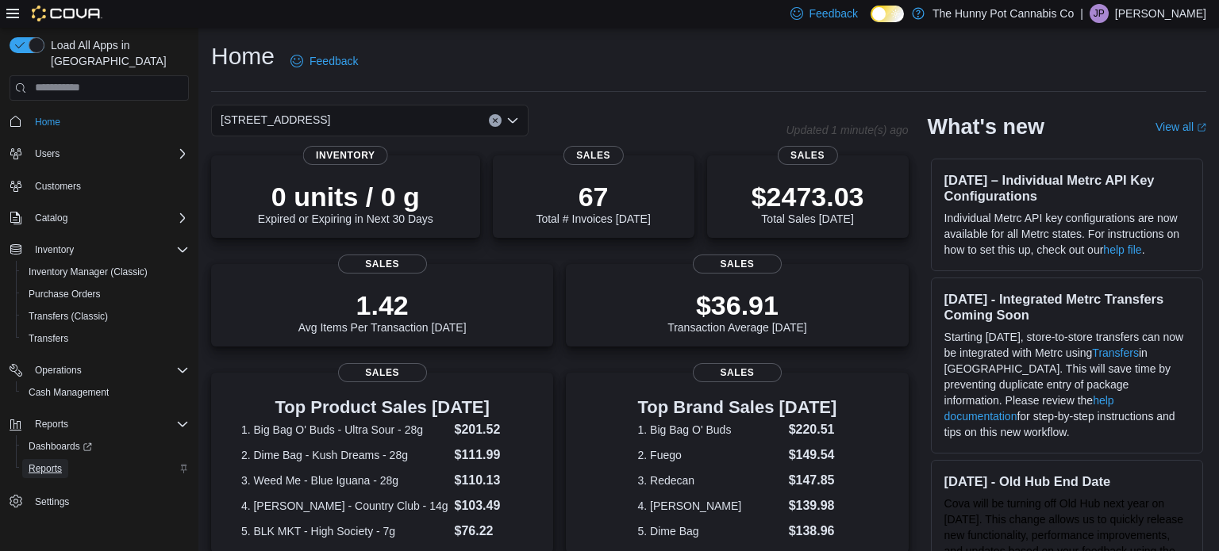
click at [61, 463] on span "Reports" at bounding box center [45, 469] width 33 height 13
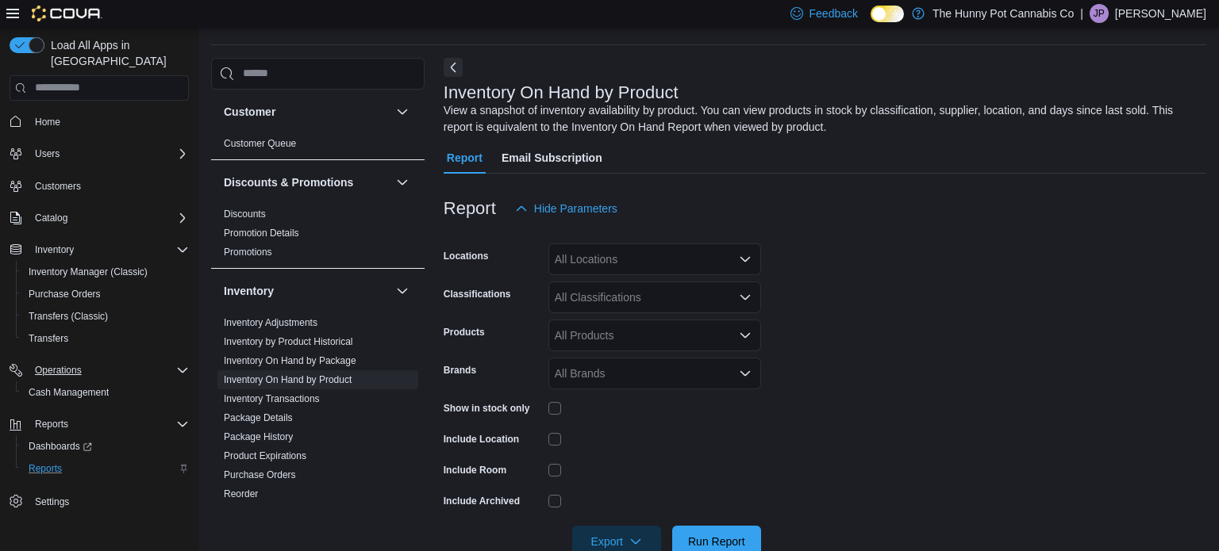
scroll to position [53, 0]
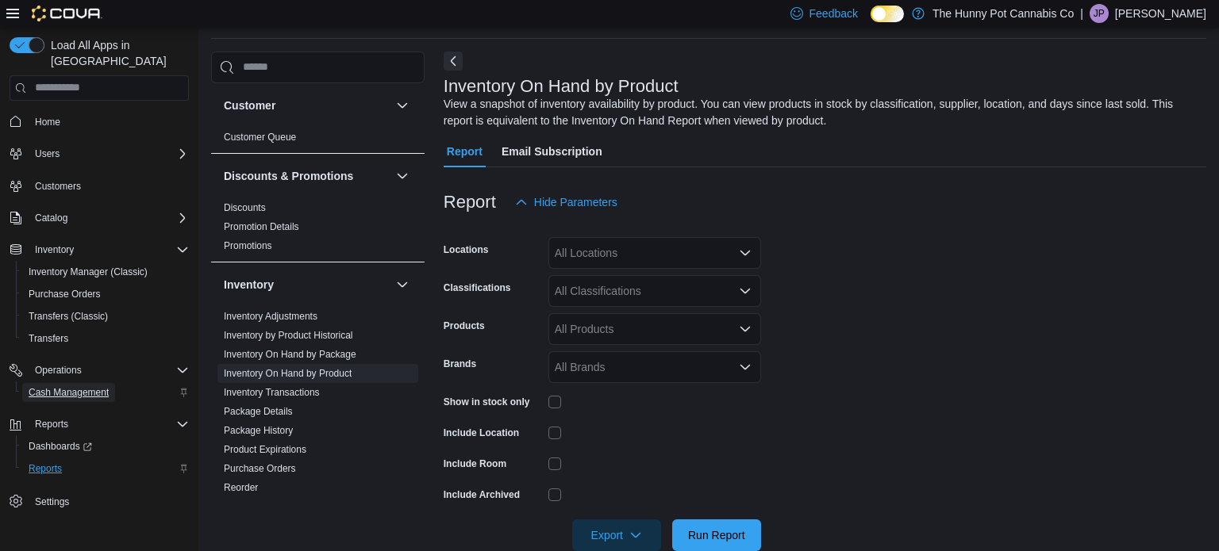
click at [61, 386] on span "Cash Management" at bounding box center [69, 392] width 80 height 13
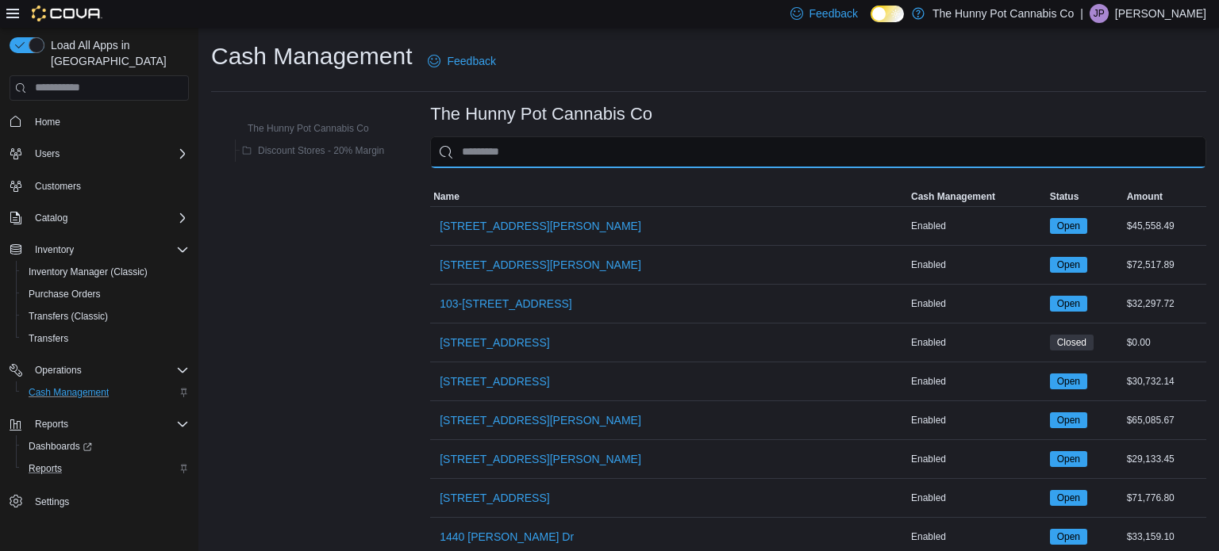
click at [547, 164] on input "This is a search bar. As you type, the results lower in the page will automatic…" at bounding box center [818, 152] width 776 height 32
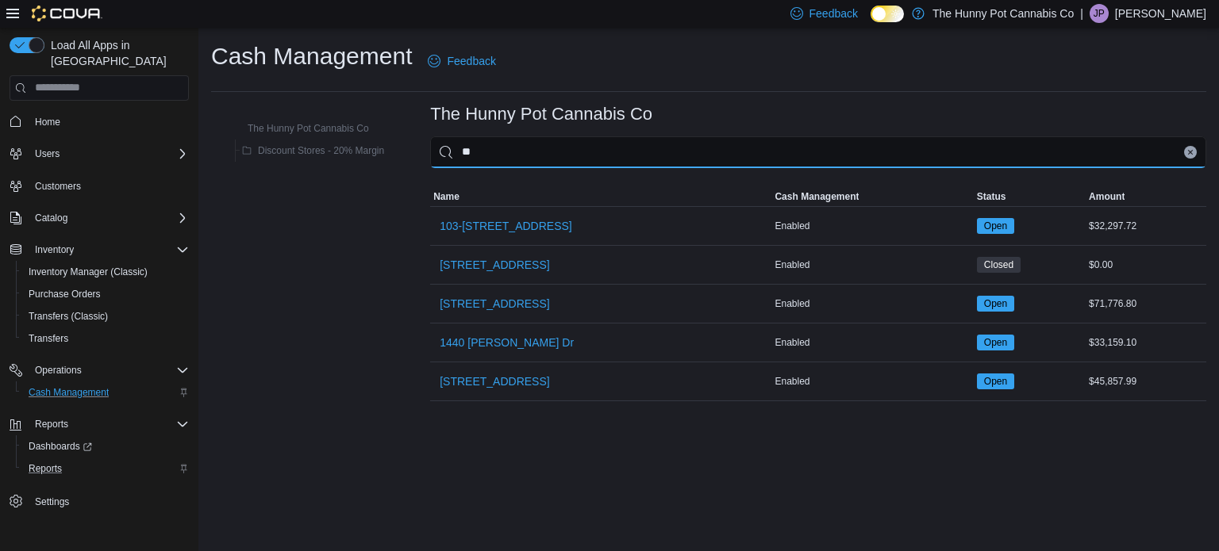
type input "***"
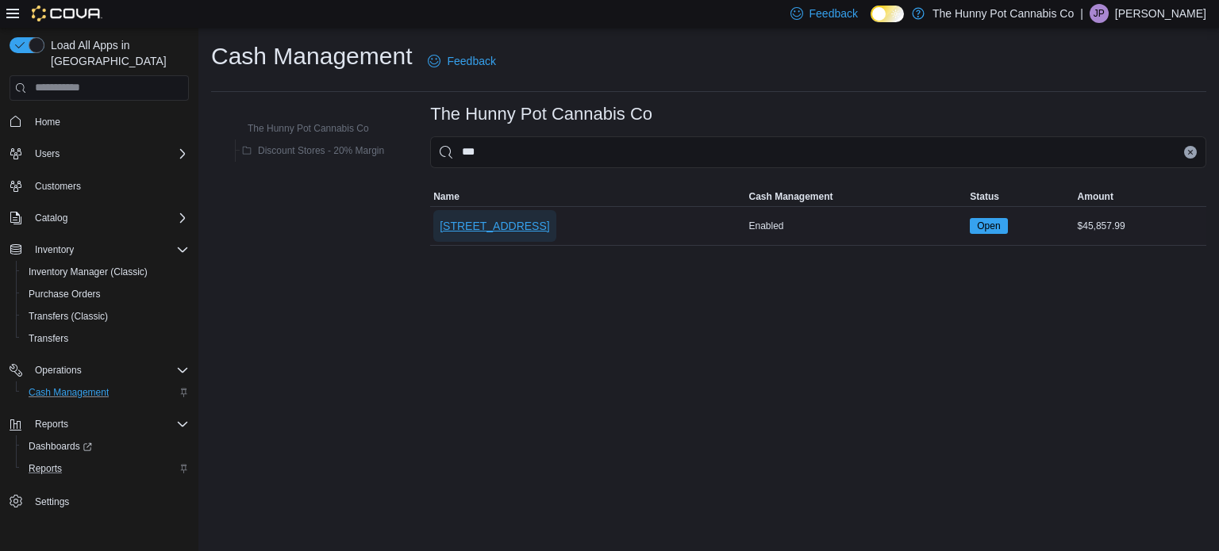
click at [517, 221] on span "[STREET_ADDRESS]" at bounding box center [495, 226] width 110 height 16
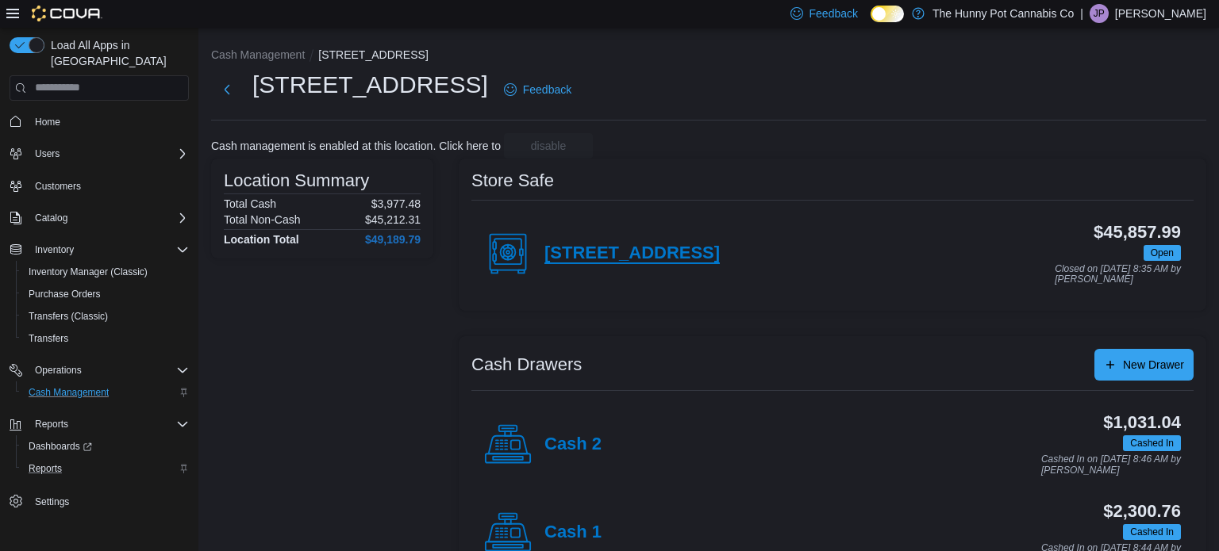
click at [617, 260] on h4 "[STREET_ADDRESS]" at bounding box center [631, 254] width 175 height 21
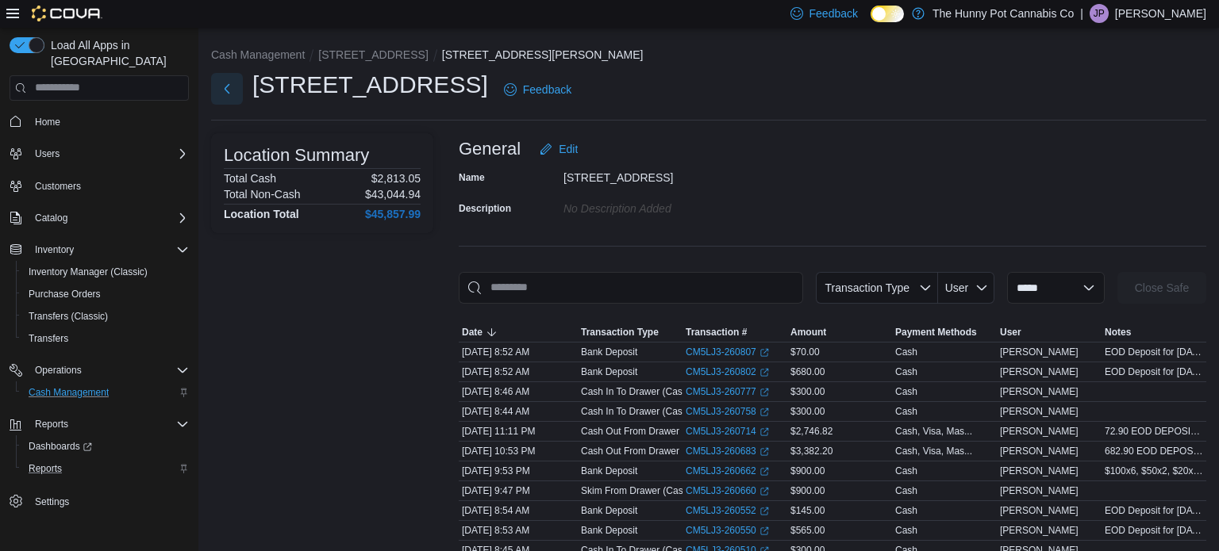
click at [226, 98] on button "Next" at bounding box center [227, 89] width 32 height 32
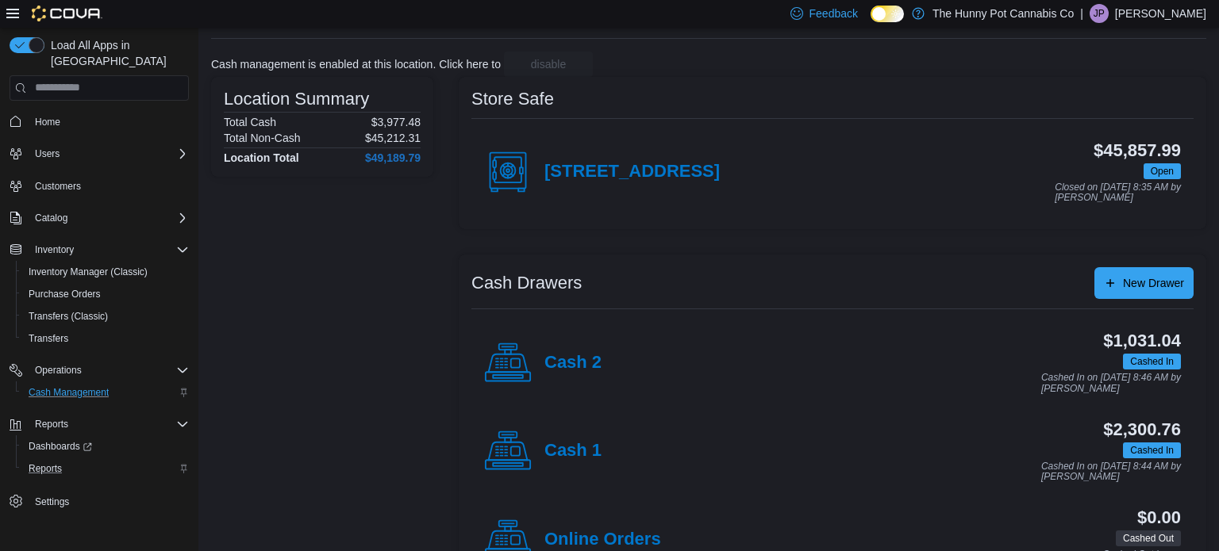
scroll to position [85, 0]
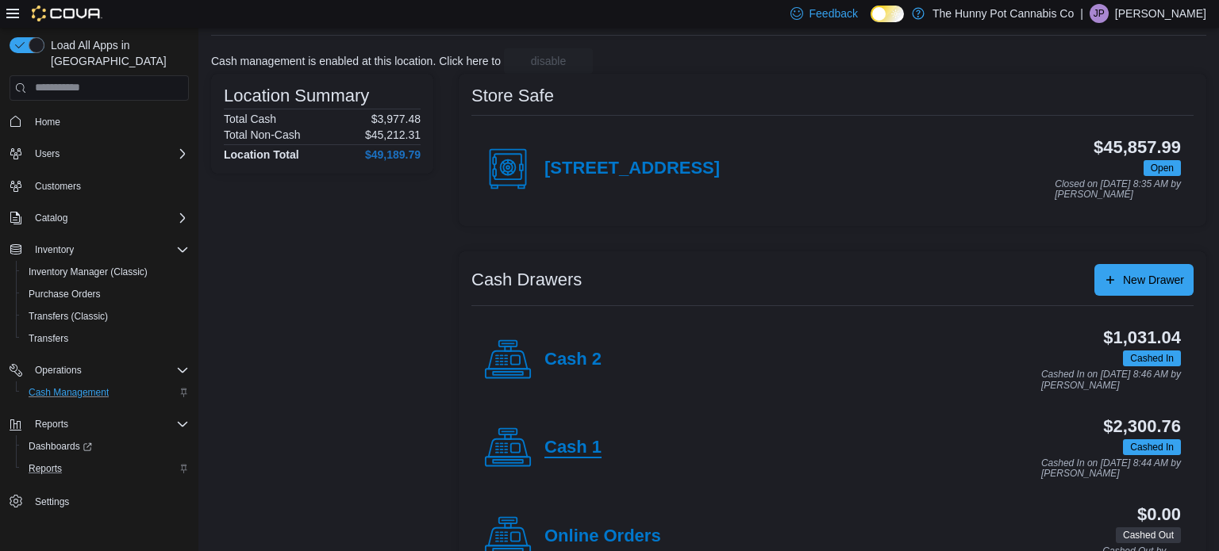
click at [568, 457] on h4 "Cash 1" at bounding box center [572, 448] width 57 height 21
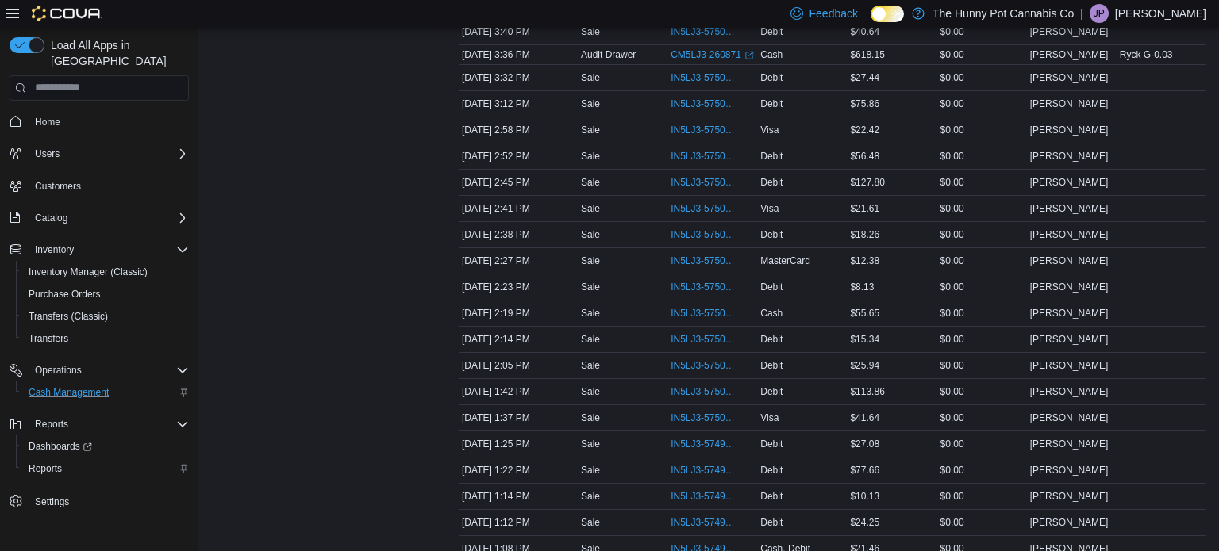
scroll to position [321, 0]
click at [628, 329] on td "Transaction Type Sale" at bounding box center [623, 342] width 90 height 26
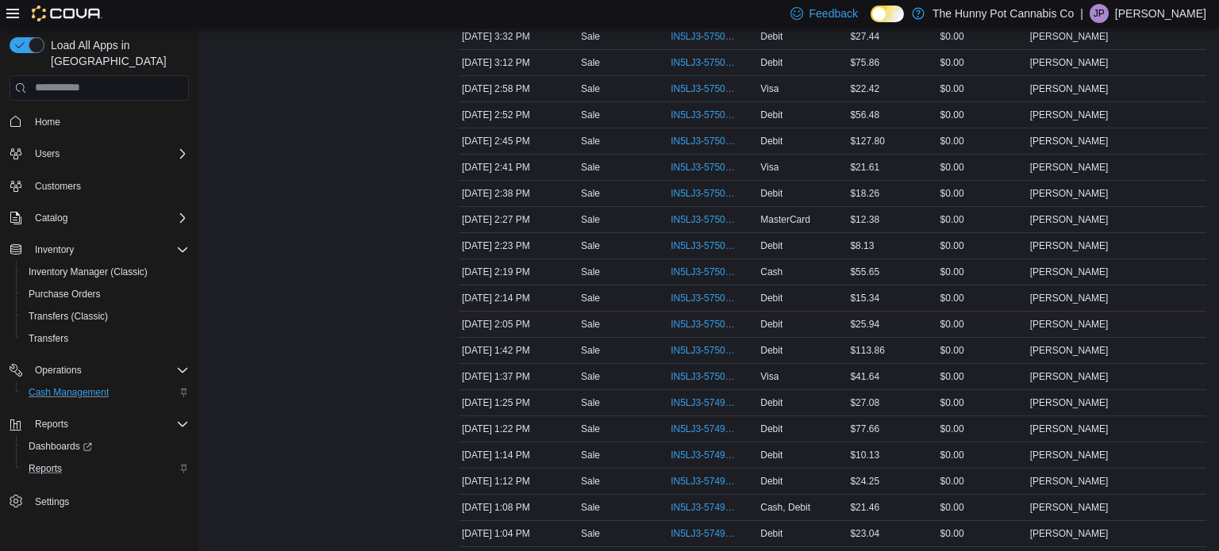
scroll to position [363, 0]
click at [677, 353] on span "IN5LJ3-5750037" at bounding box center [704, 352] width 67 height 13
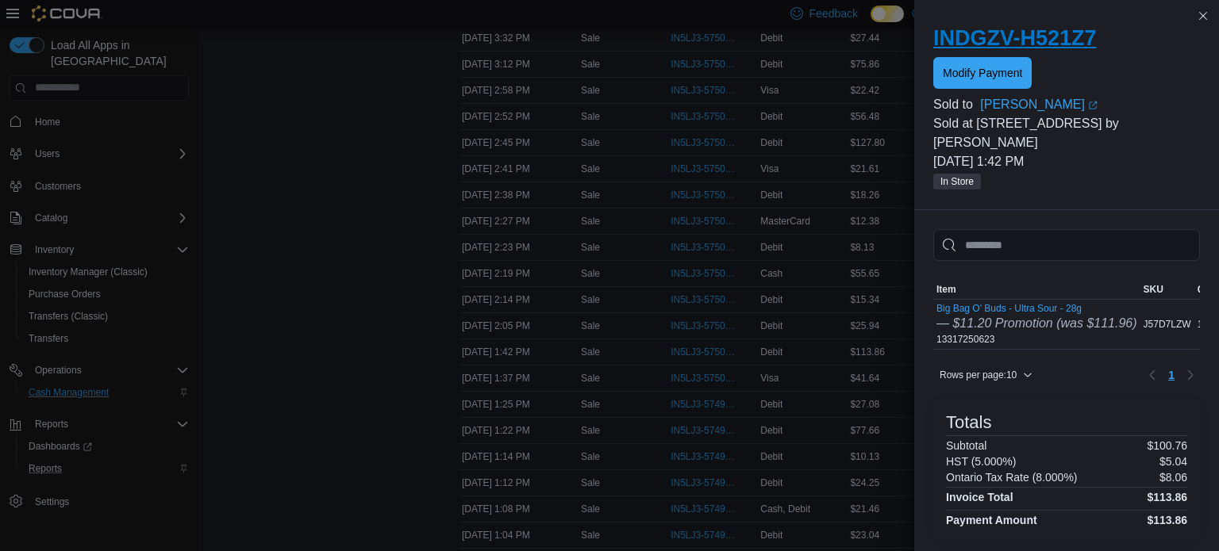
click at [1006, 47] on h2 "INDGZV-H521Z7" at bounding box center [1066, 37] width 267 height 25
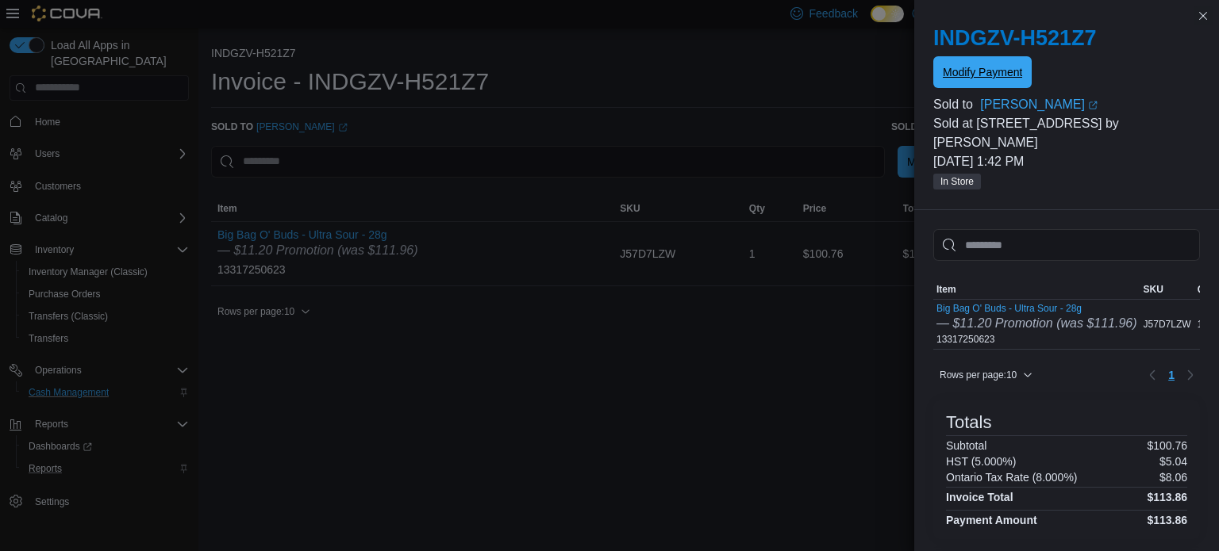
click at [986, 76] on span "Modify Payment" at bounding box center [982, 72] width 79 height 16
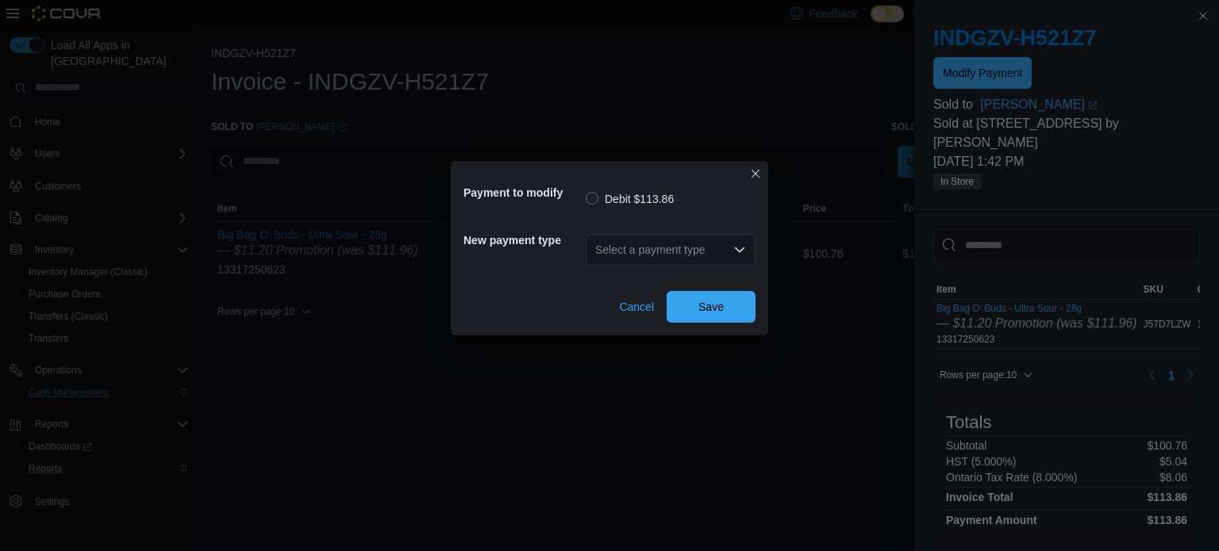
click at [661, 256] on div "Select a payment type" at bounding box center [671, 250] width 170 height 32
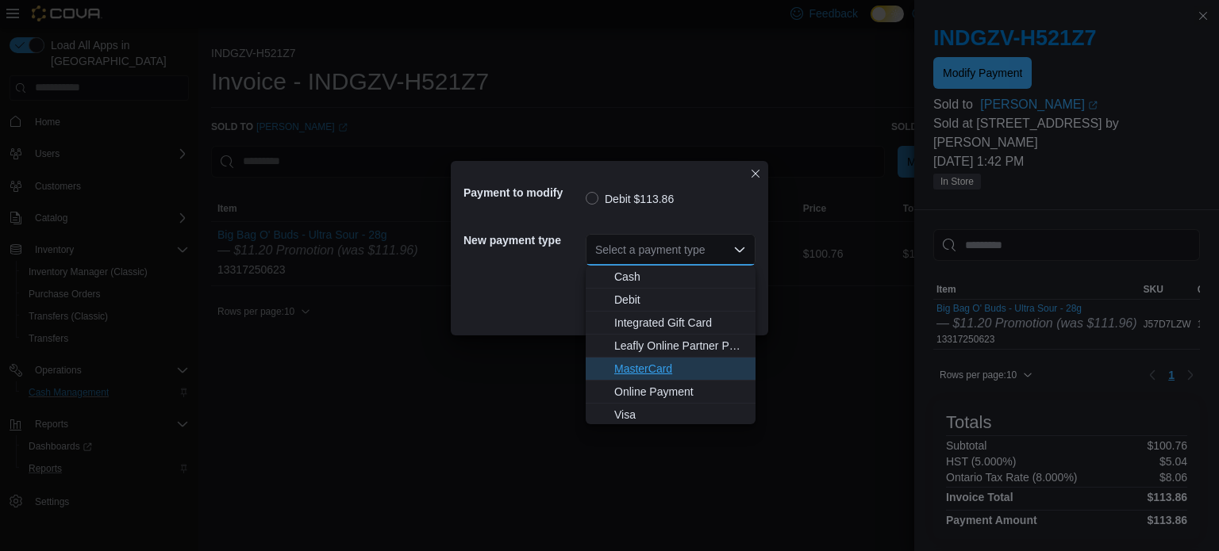
click at [642, 363] on span "MasterCard" at bounding box center [680, 369] width 132 height 16
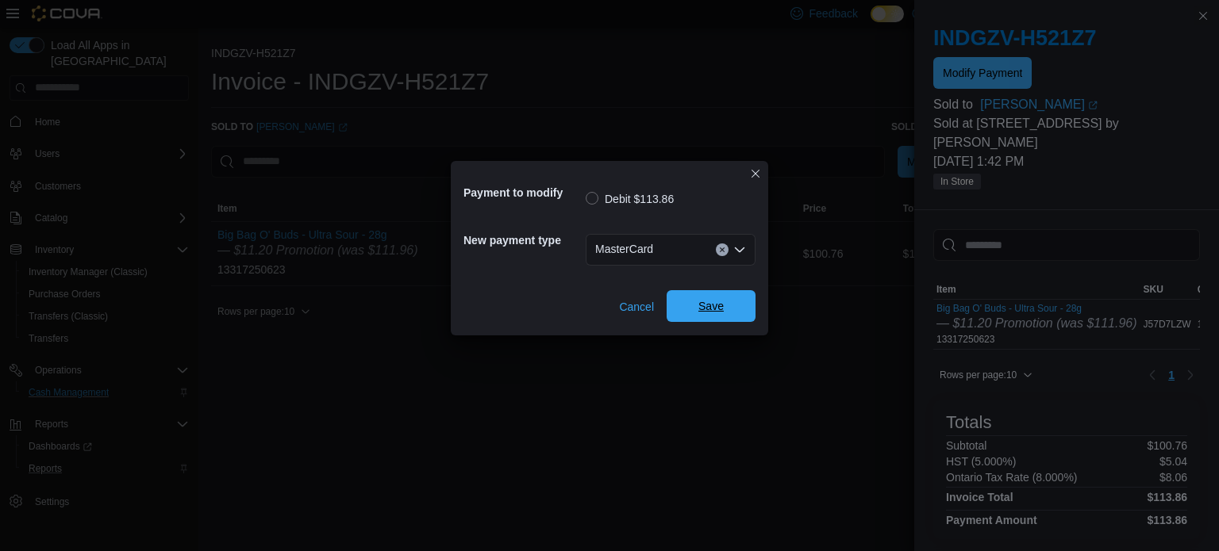
click at [707, 311] on span "Save" at bounding box center [710, 306] width 25 height 16
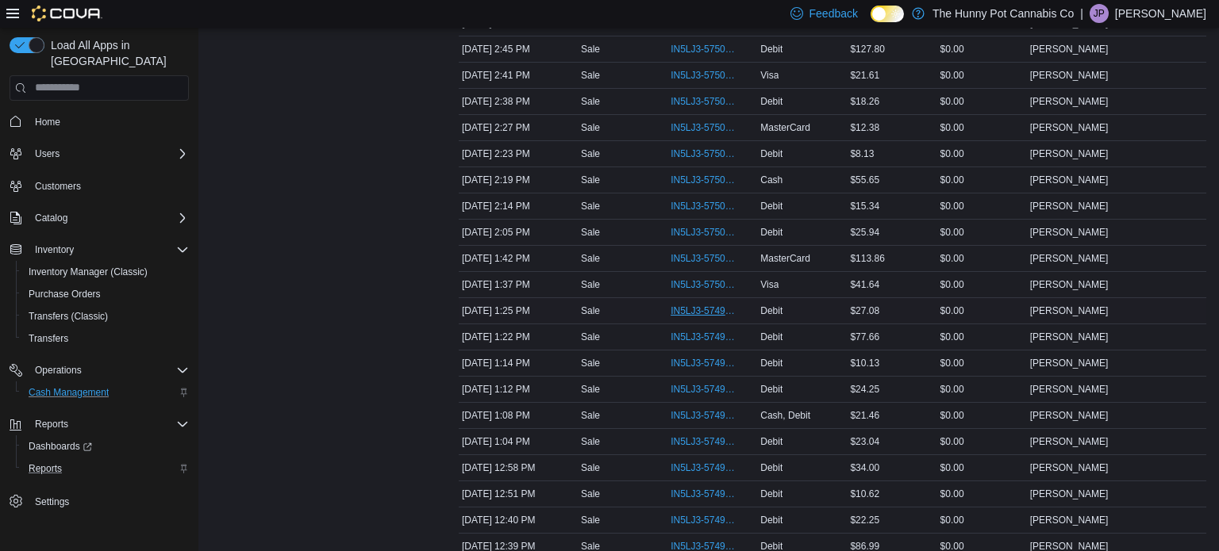
scroll to position [459, 0]
click at [709, 413] on span "IN5LJ3-5749797" at bounding box center [704, 414] width 67 height 13
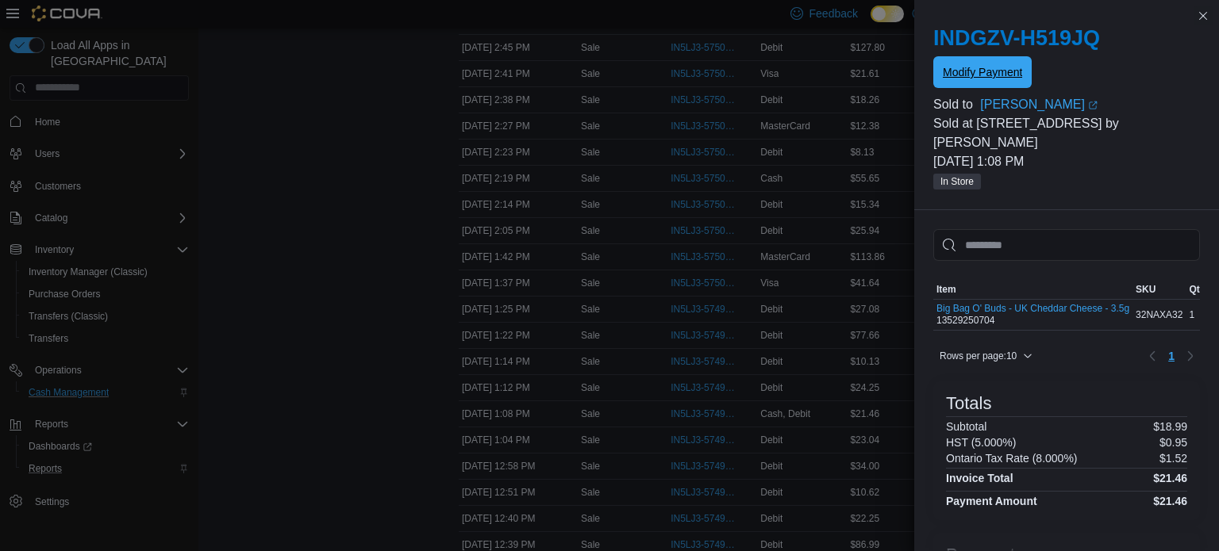
click at [990, 74] on span "Modify Payment" at bounding box center [982, 72] width 79 height 16
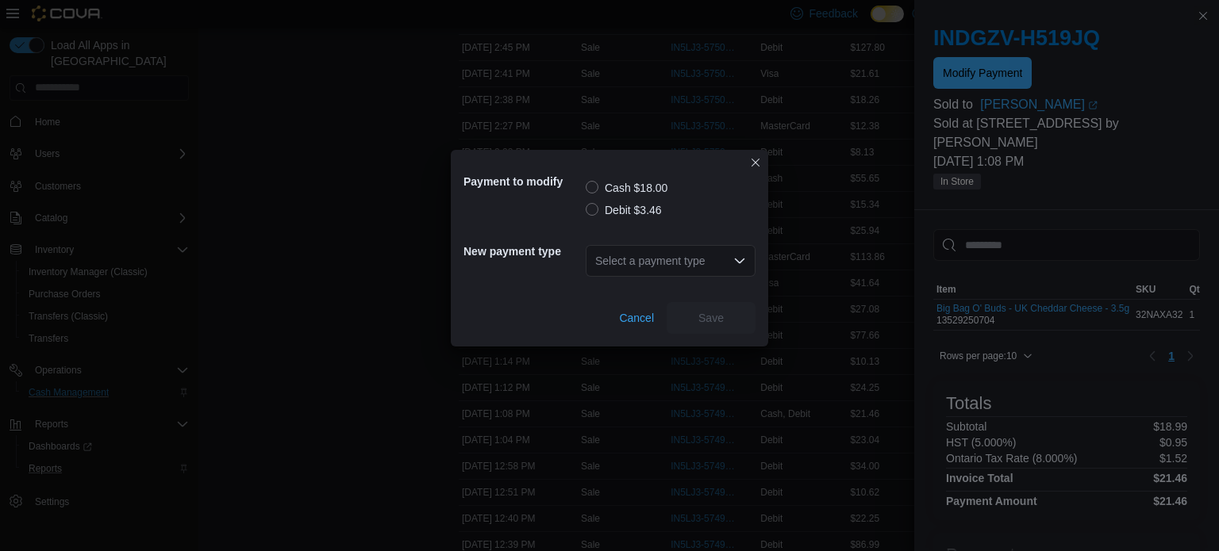
click at [620, 209] on label "Debit $3.46" at bounding box center [624, 210] width 76 height 19
click at [627, 267] on div "Select a payment type" at bounding box center [671, 261] width 170 height 32
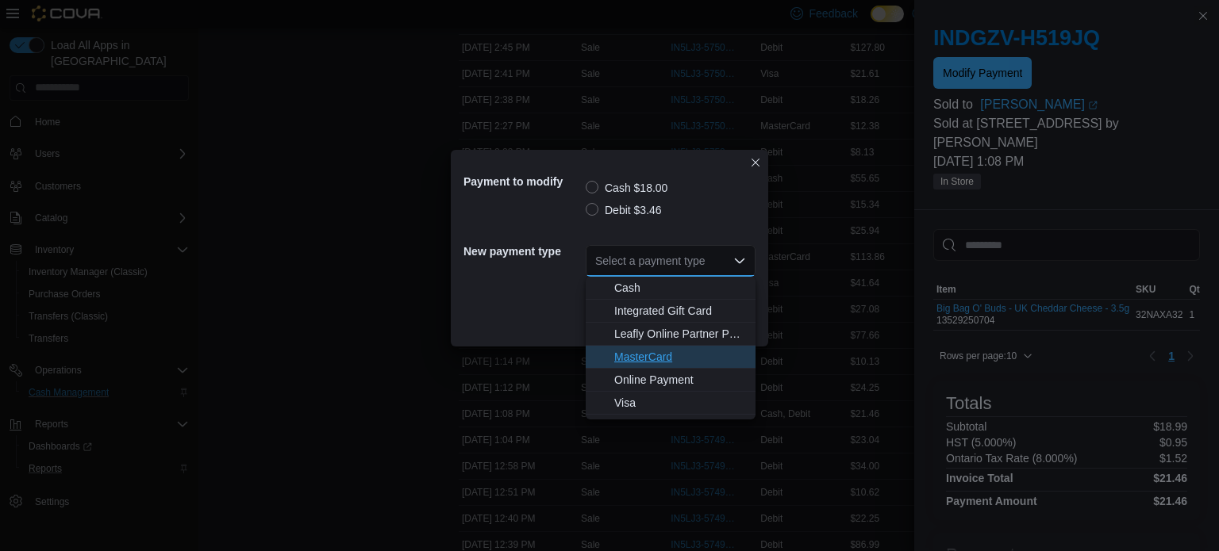
click at [651, 353] on span "MasterCard" at bounding box center [680, 357] width 132 height 16
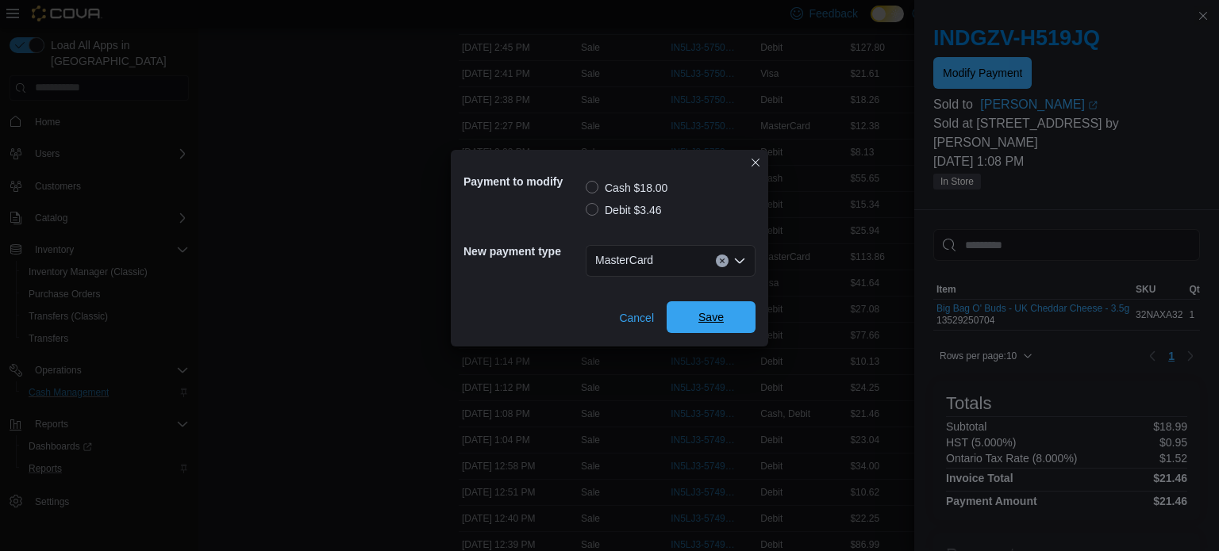
click at [704, 325] on span "Save" at bounding box center [710, 317] width 25 height 16
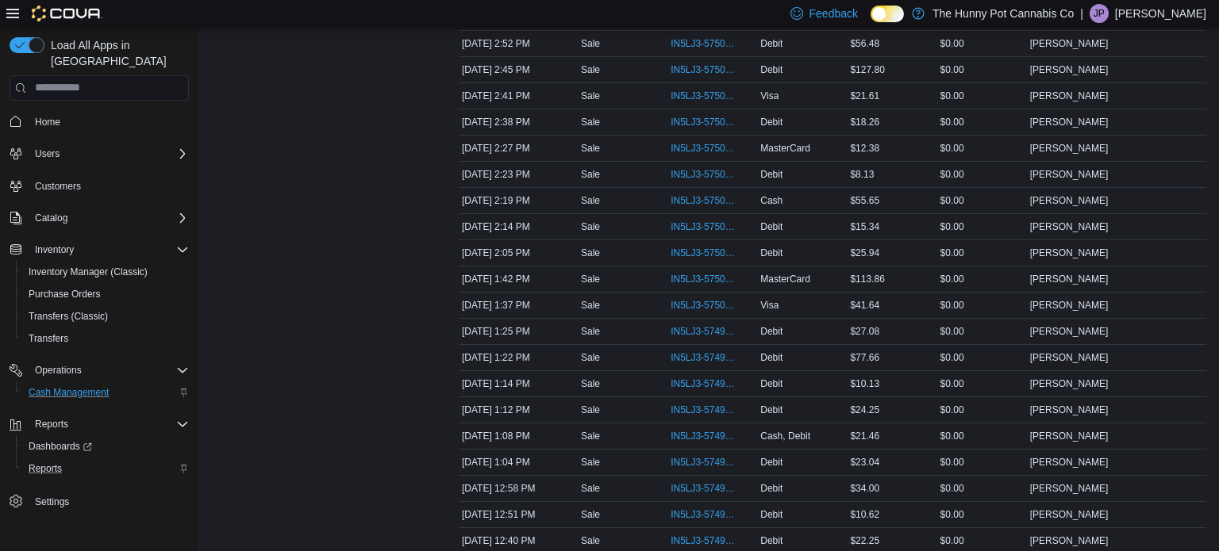
scroll to position [491, 0]
click at [688, 432] on span "IN5LJ3-5749797" at bounding box center [704, 434] width 67 height 13
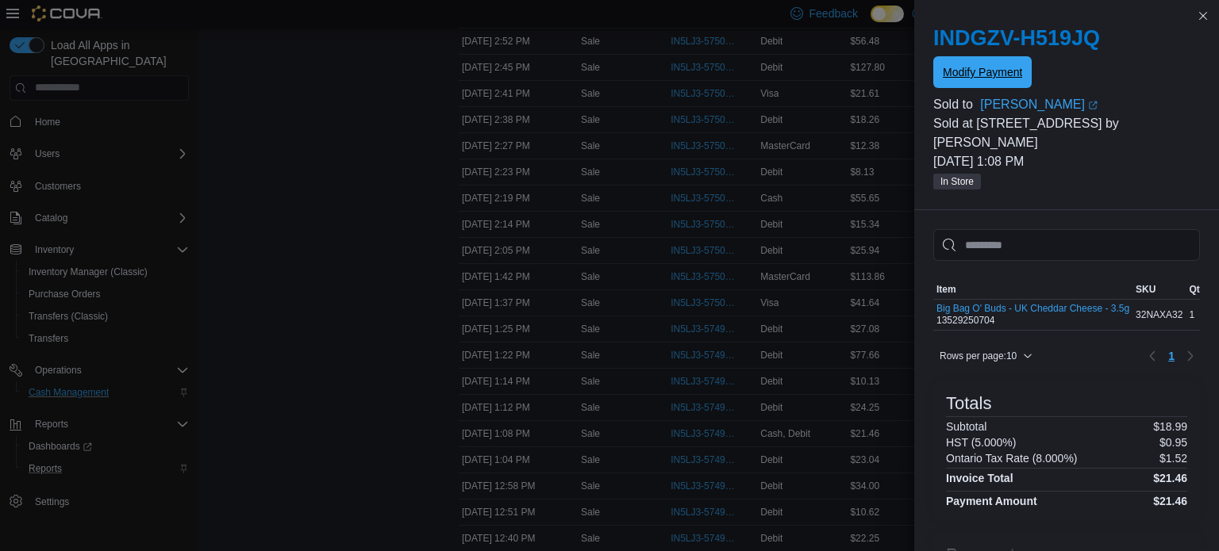
click at [970, 84] on span "Modify Payment" at bounding box center [982, 72] width 79 height 32
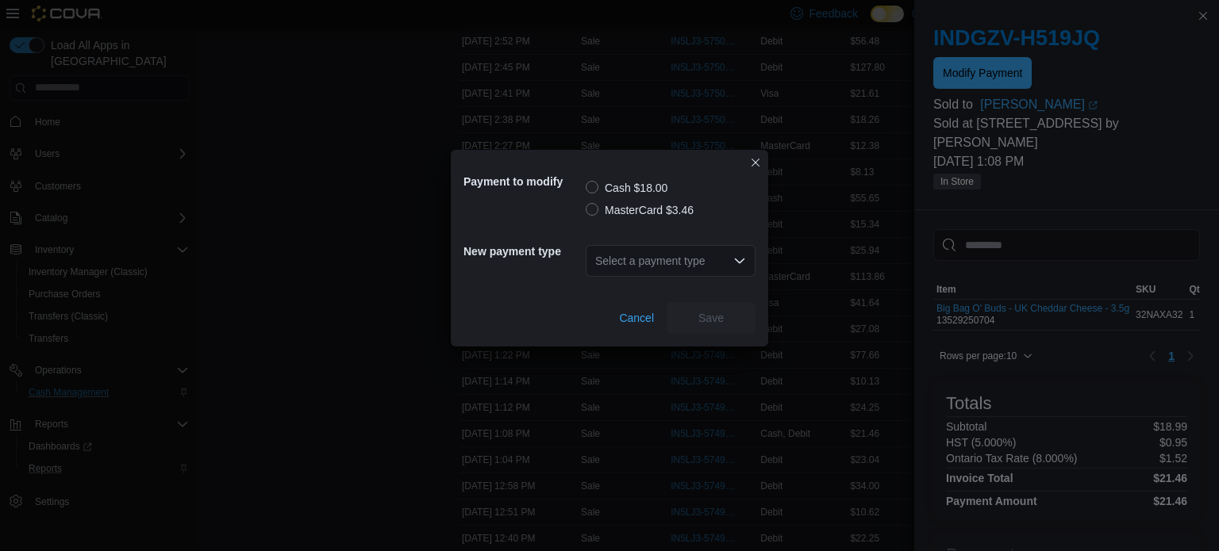
click at [441, 405] on div "Payment to modify Cash $18.00 MasterCard $3.46 New payment type Select a paymen…" at bounding box center [609, 275] width 1219 height 551
click at [643, 313] on span "Cancel" at bounding box center [636, 318] width 35 height 16
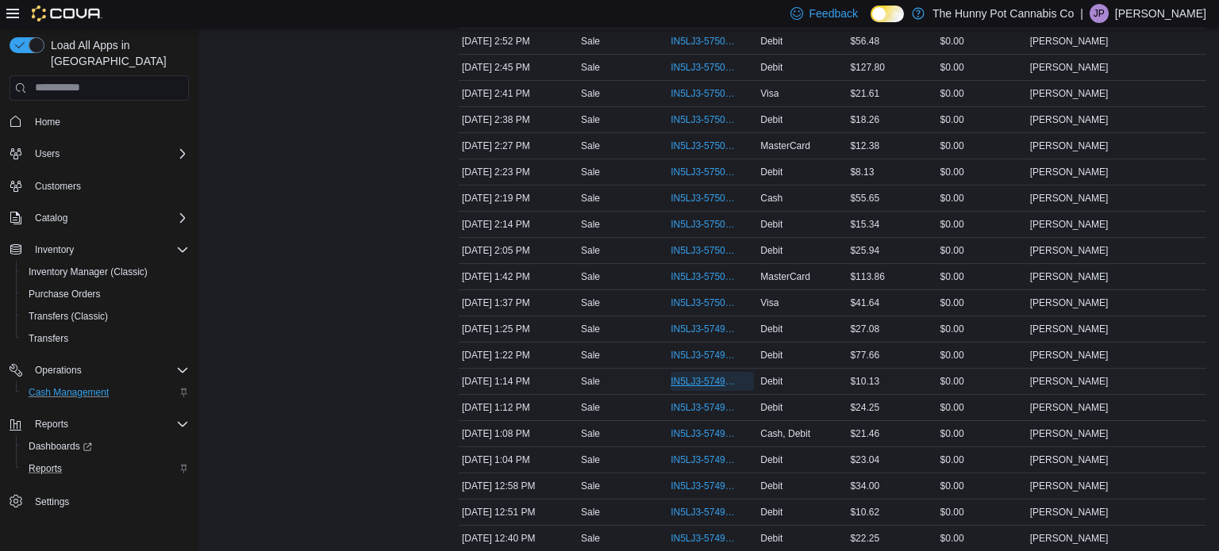
click at [682, 377] on span "IN5LJ3-5749837" at bounding box center [704, 381] width 67 height 13
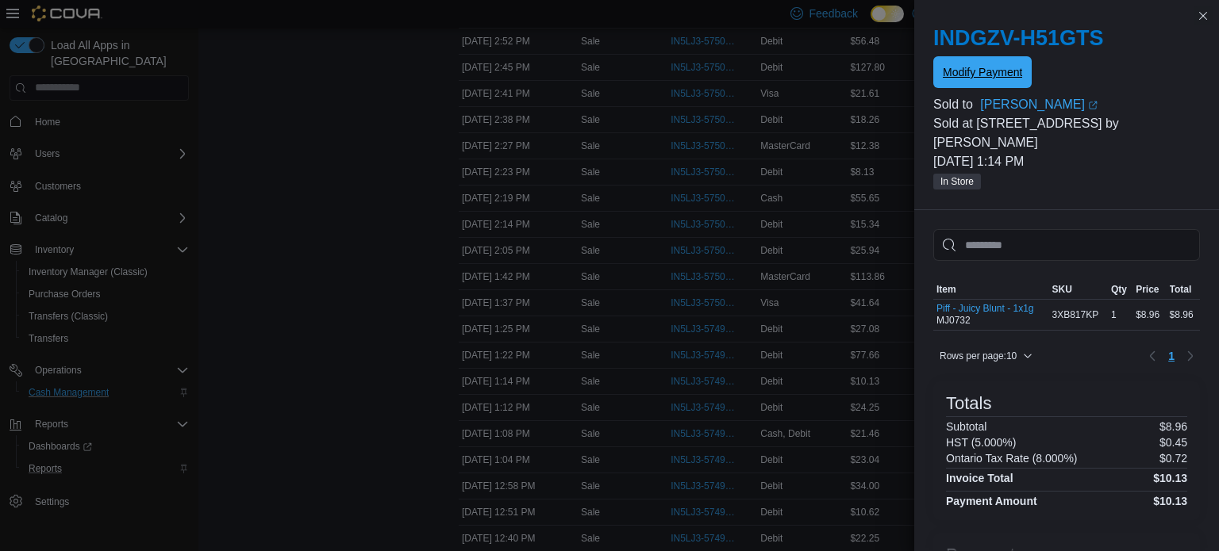
click at [978, 85] on span "Modify Payment" at bounding box center [982, 72] width 79 height 32
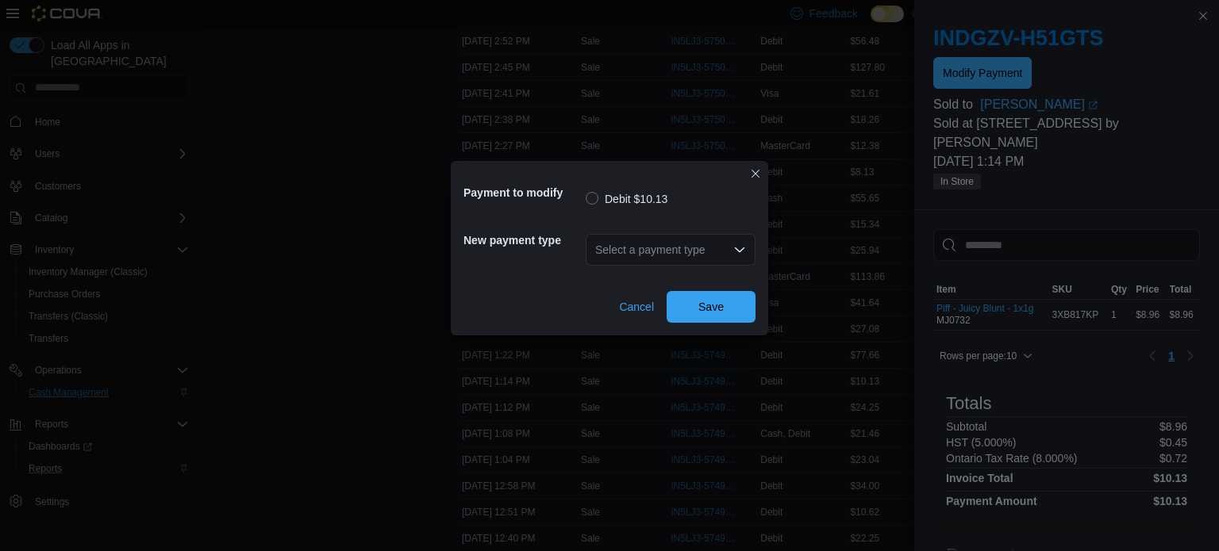
click at [659, 245] on div "Select a payment type" at bounding box center [671, 250] width 170 height 32
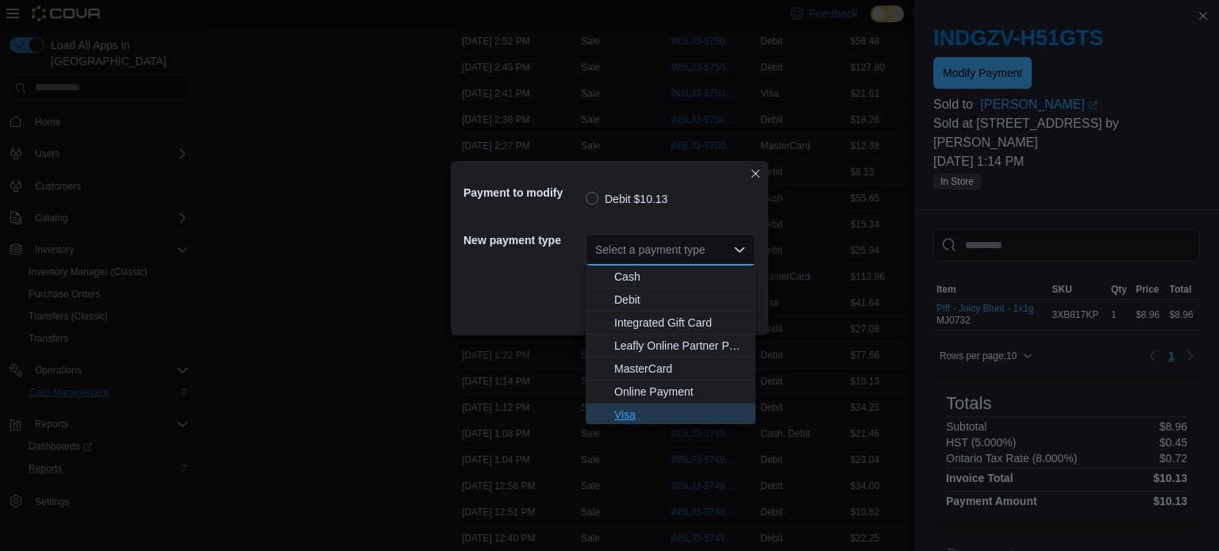
click at [640, 413] on span "Visa" at bounding box center [680, 415] width 132 height 16
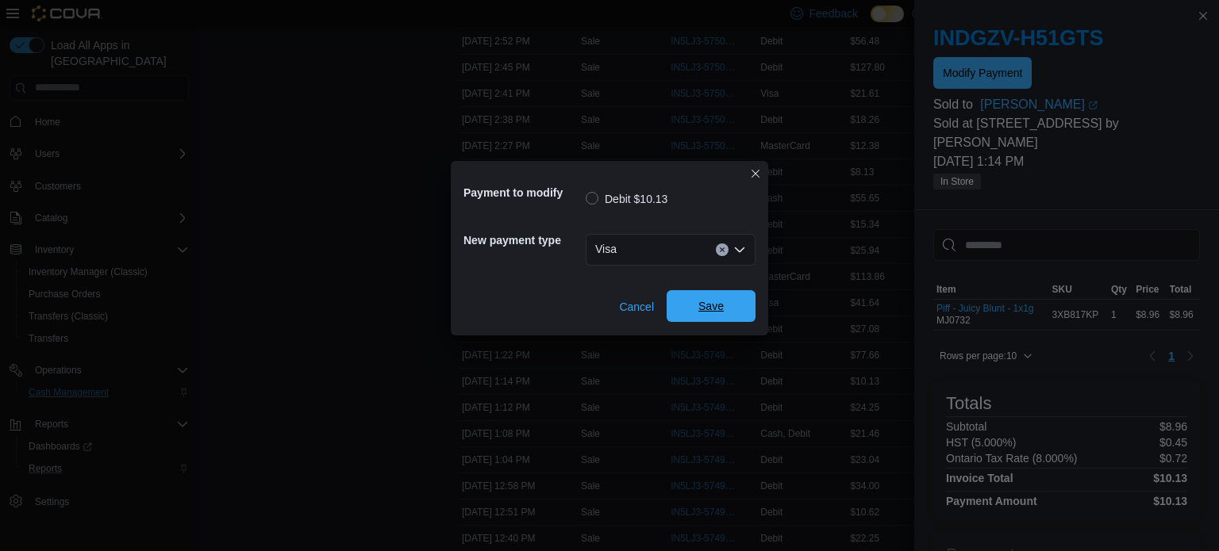
click at [704, 309] on span "Save" at bounding box center [710, 306] width 25 height 16
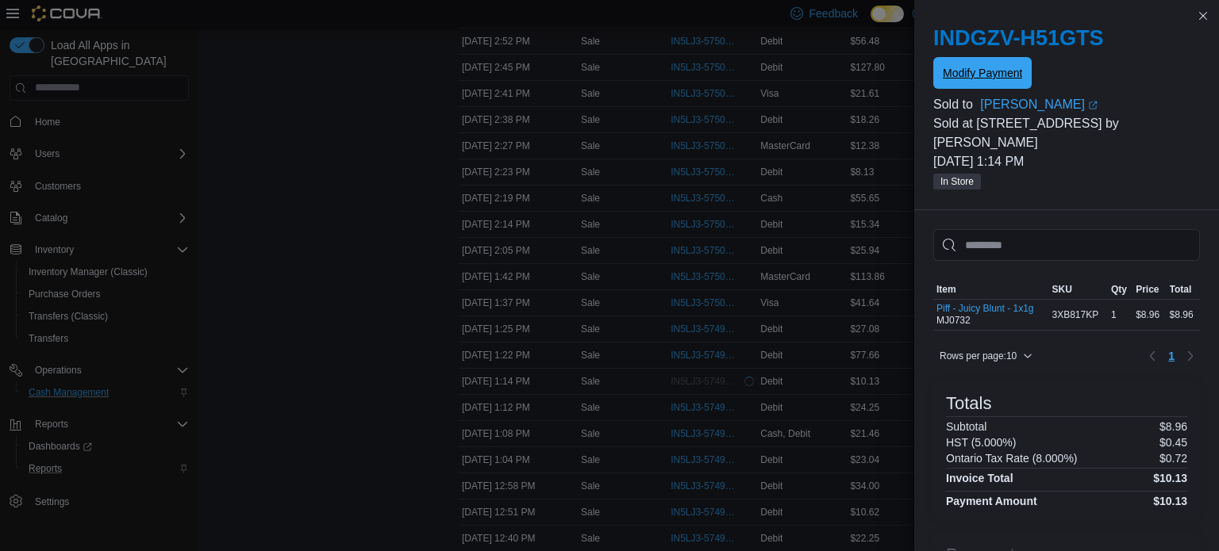
scroll to position [0, 0]
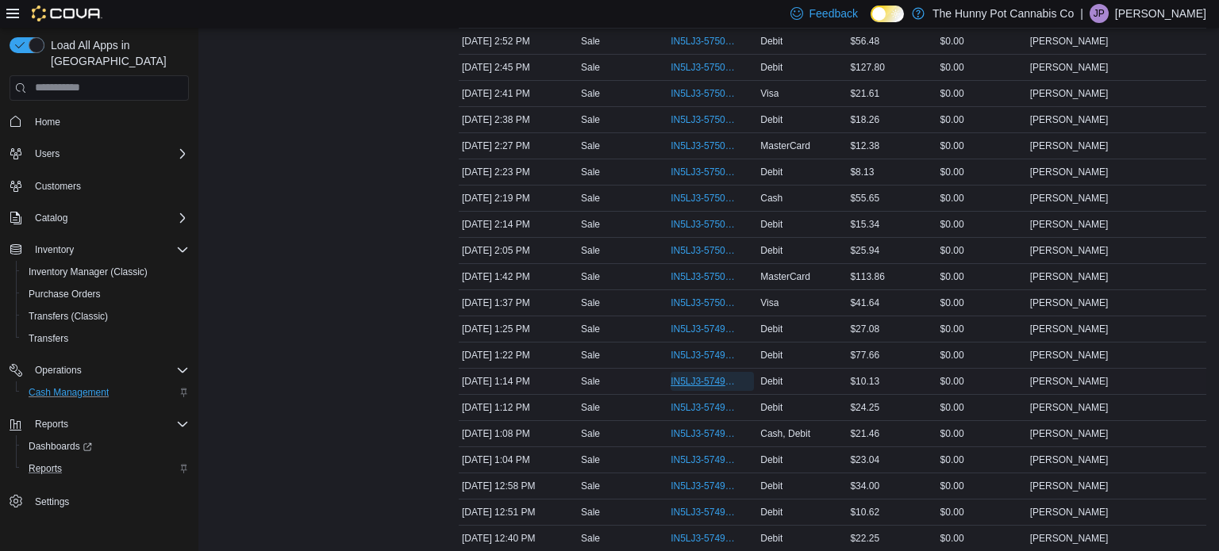
click at [682, 376] on span "IN5LJ3-5749837" at bounding box center [704, 381] width 67 height 13
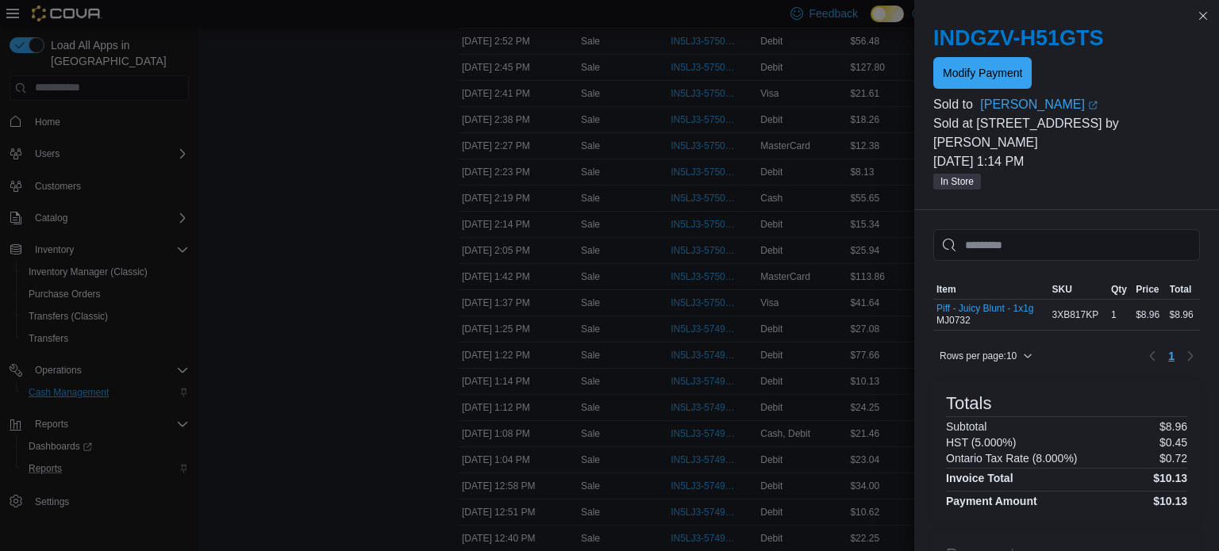
scroll to position [113, 0]
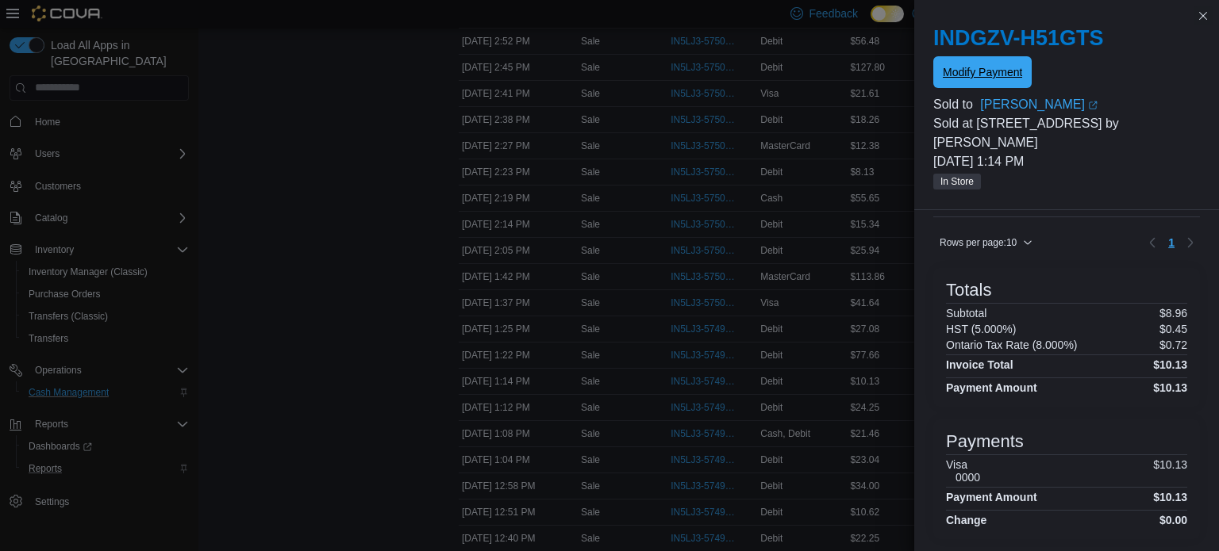
click at [983, 62] on span "Modify Payment" at bounding box center [982, 72] width 79 height 32
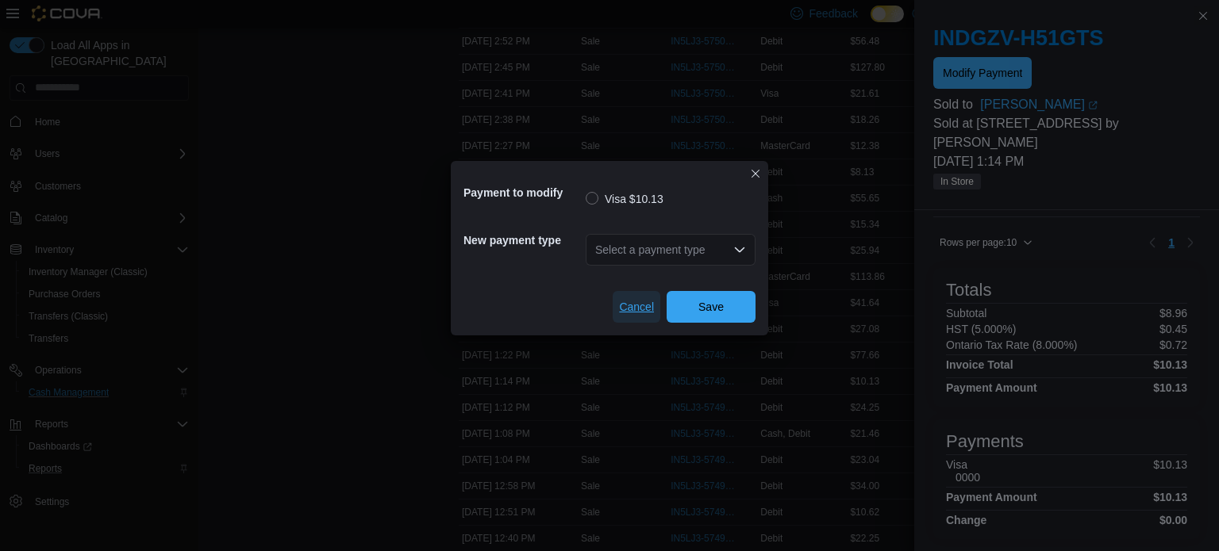
click at [625, 306] on span "Cancel" at bounding box center [636, 307] width 35 height 16
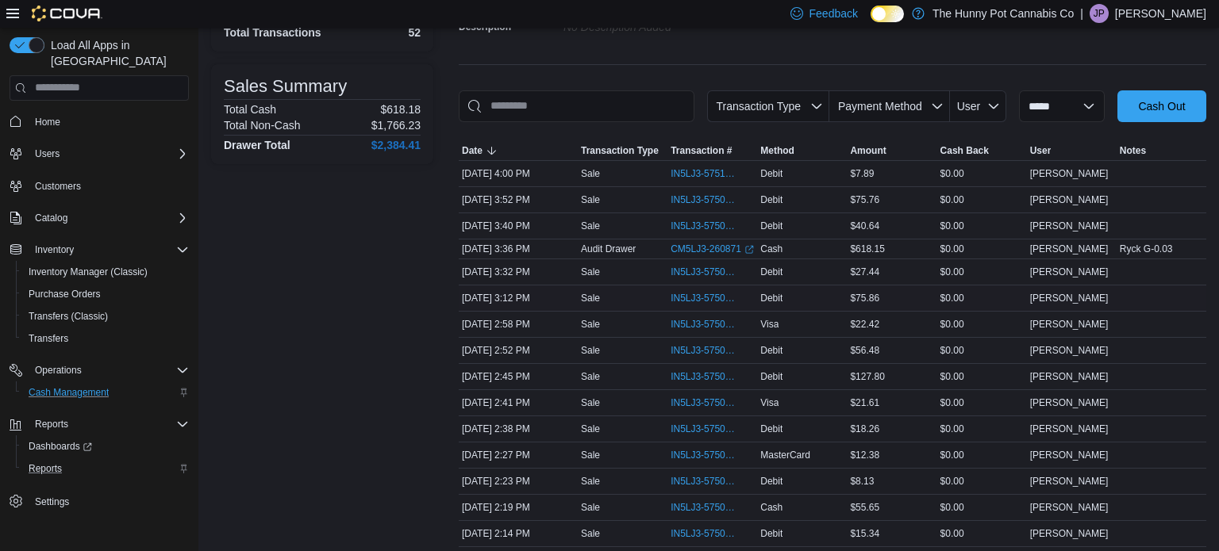
scroll to position [183, 0]
click at [682, 423] on span "IN5LJ3-5750419" at bounding box center [704, 427] width 67 height 13
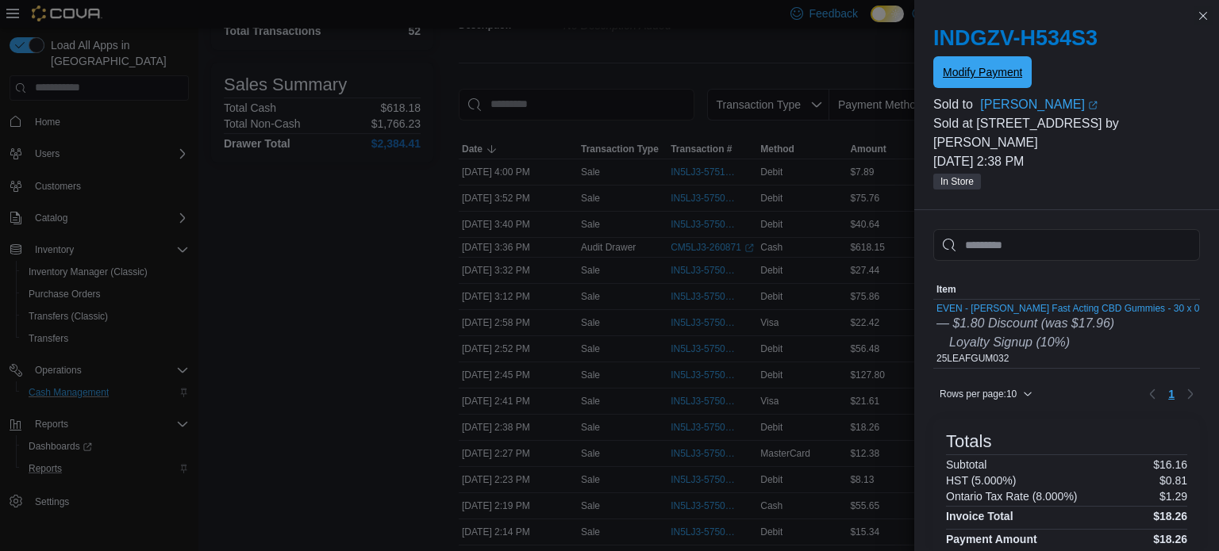
click at [962, 84] on span "Modify Payment" at bounding box center [982, 72] width 79 height 32
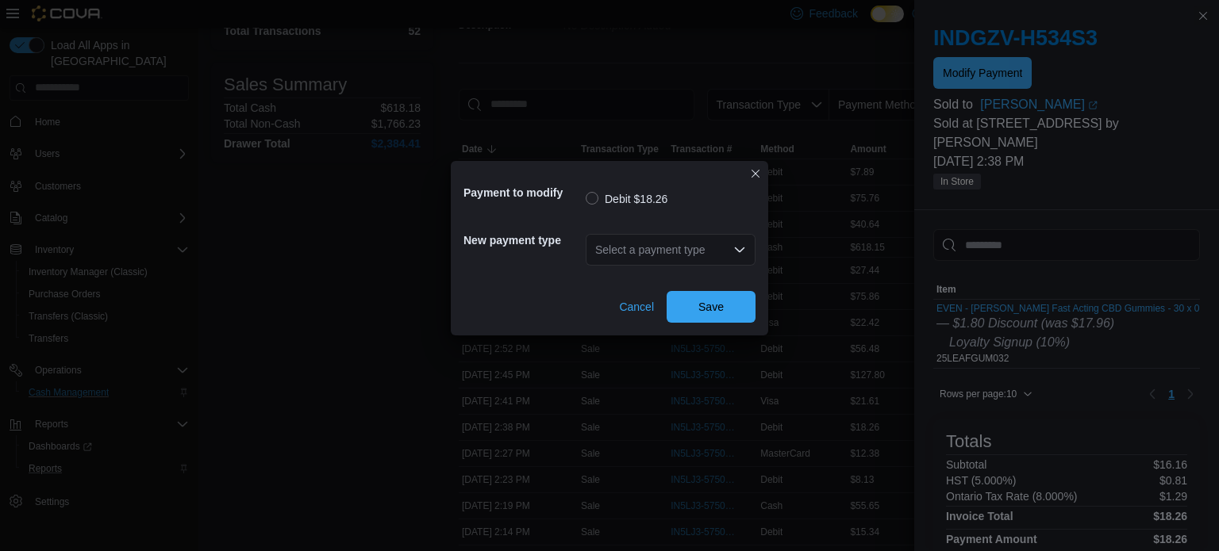
click at [683, 248] on div "Select a payment type" at bounding box center [671, 250] width 170 height 32
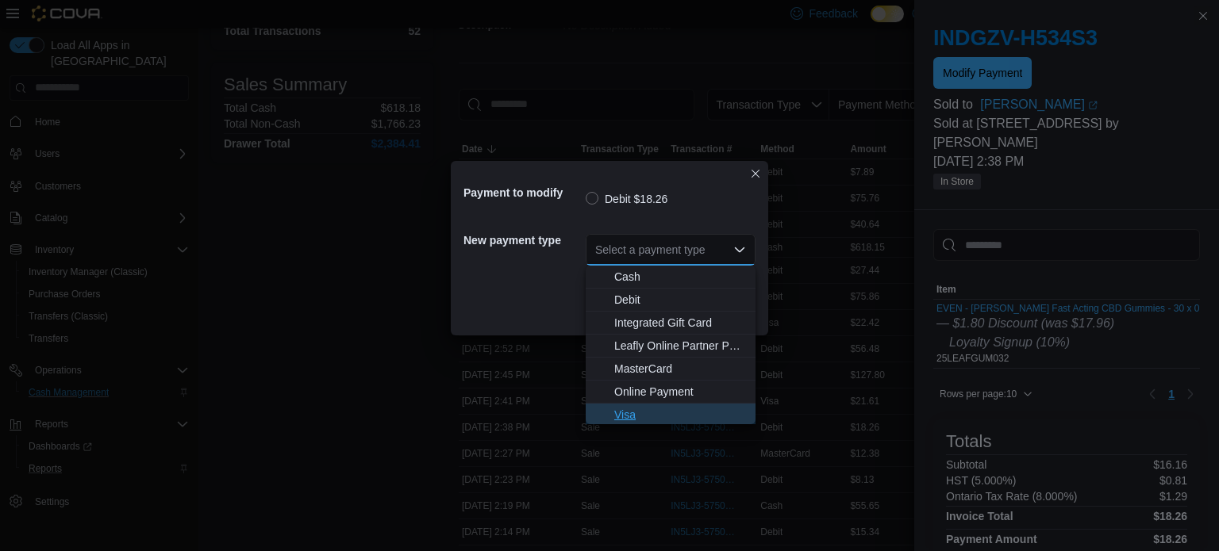
click at [630, 413] on span "Visa" at bounding box center [680, 415] width 132 height 16
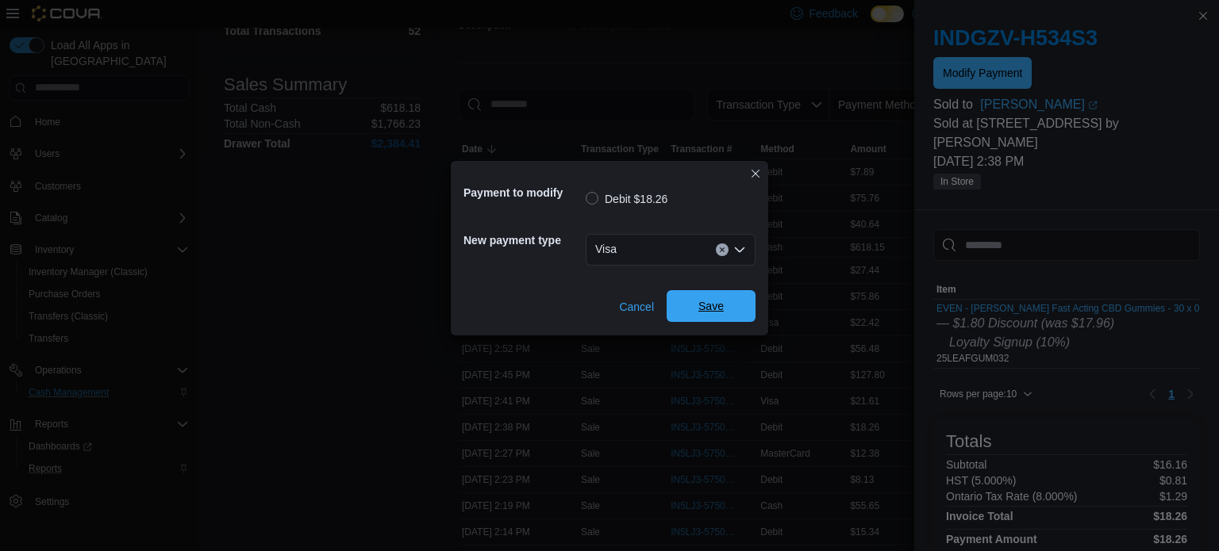
click at [728, 302] on span "Save" at bounding box center [711, 306] width 70 height 32
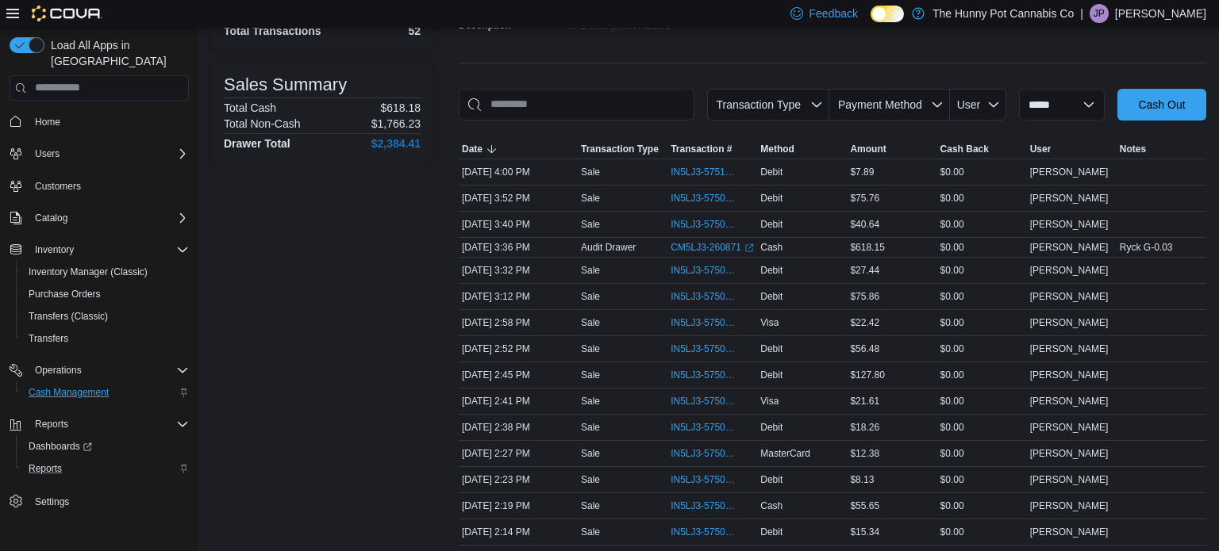
scroll to position [880, 0]
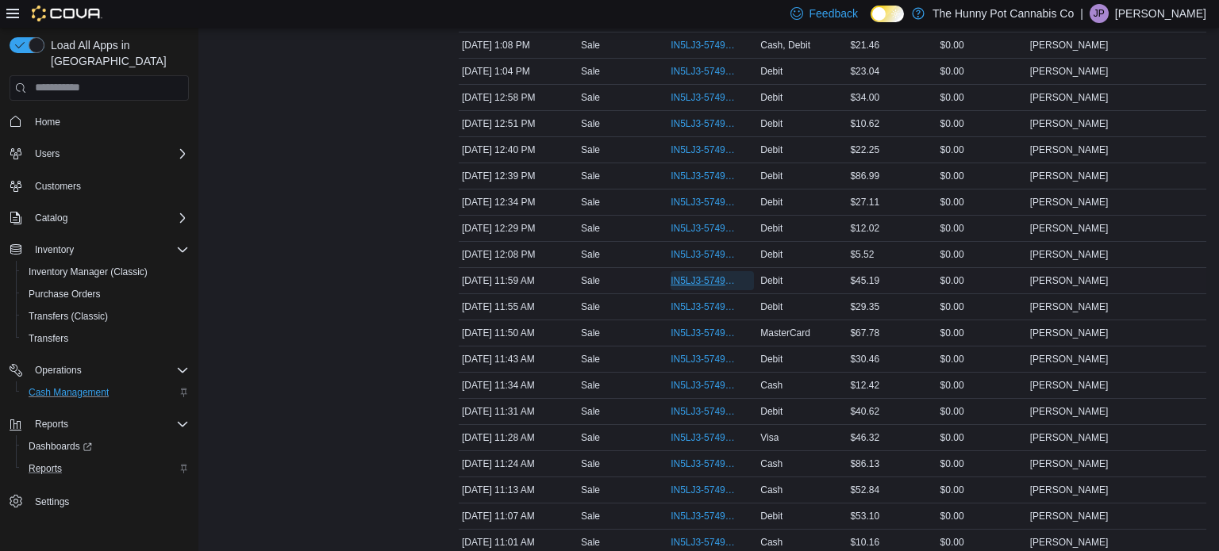
click at [707, 275] on span "IN5LJ3-5749335" at bounding box center [704, 281] width 67 height 13
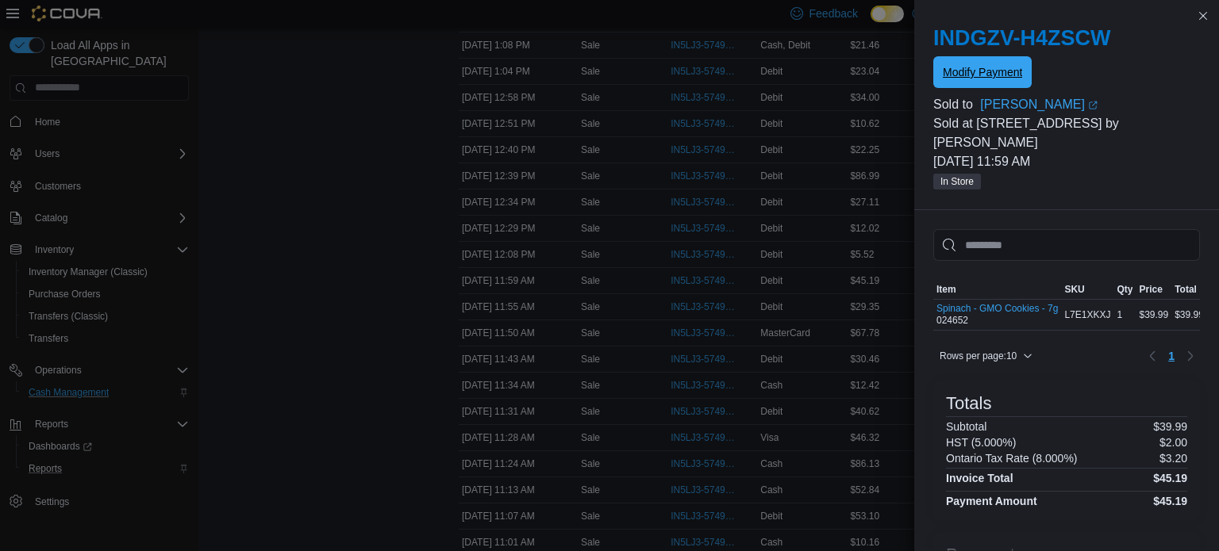
click at [963, 86] on span "Modify Payment" at bounding box center [982, 72] width 79 height 32
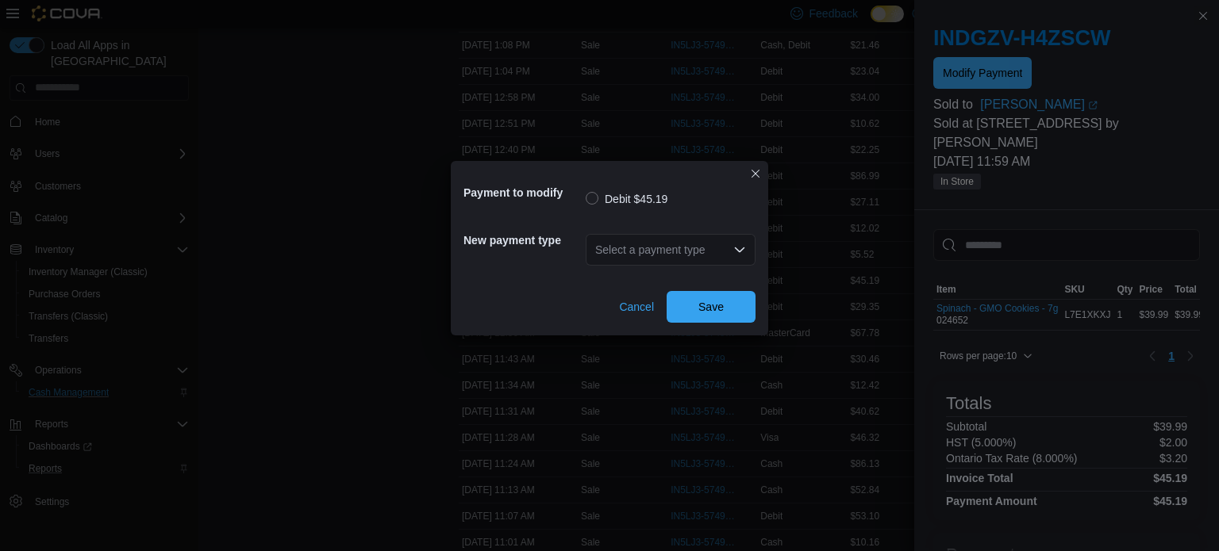
click at [669, 255] on div "Select a payment type" at bounding box center [671, 250] width 170 height 32
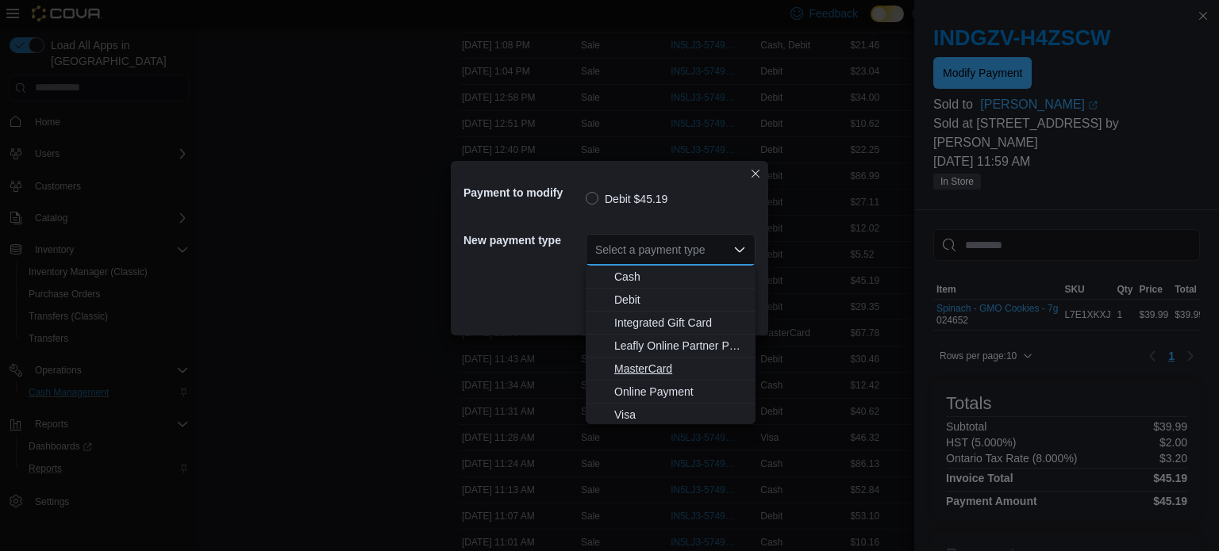
click at [629, 368] on span "MasterCard" at bounding box center [680, 369] width 132 height 16
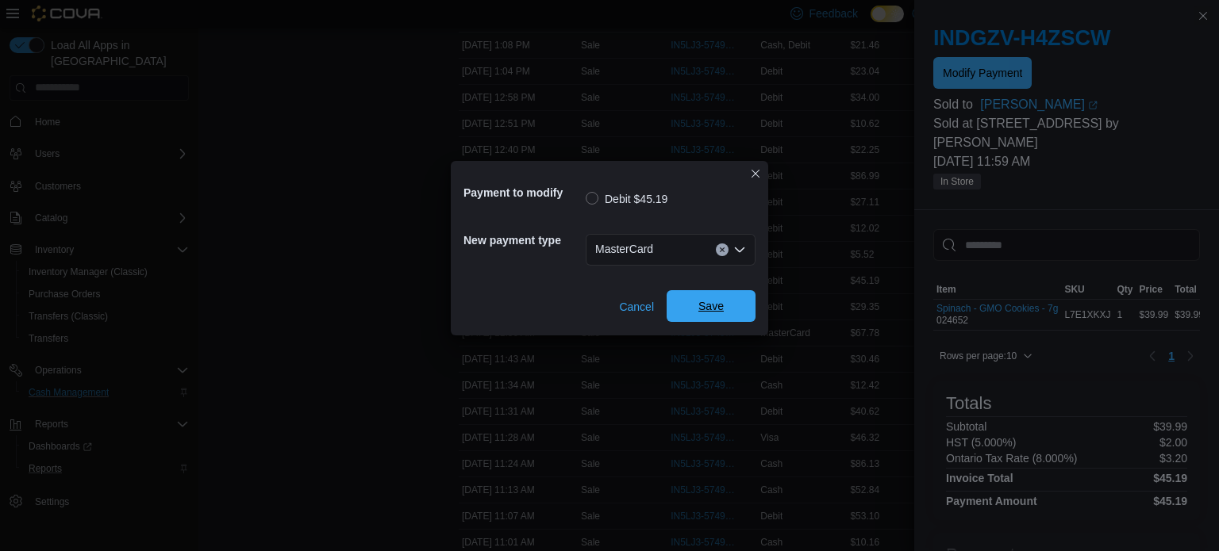
click at [691, 299] on span "Save" at bounding box center [711, 306] width 70 height 32
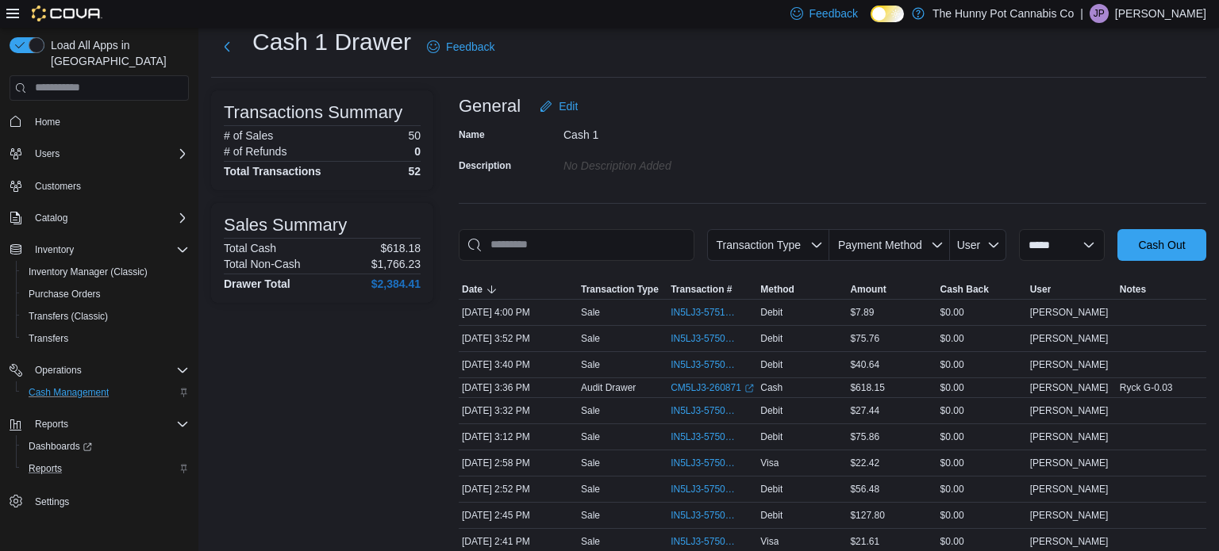
scroll to position [0, 0]
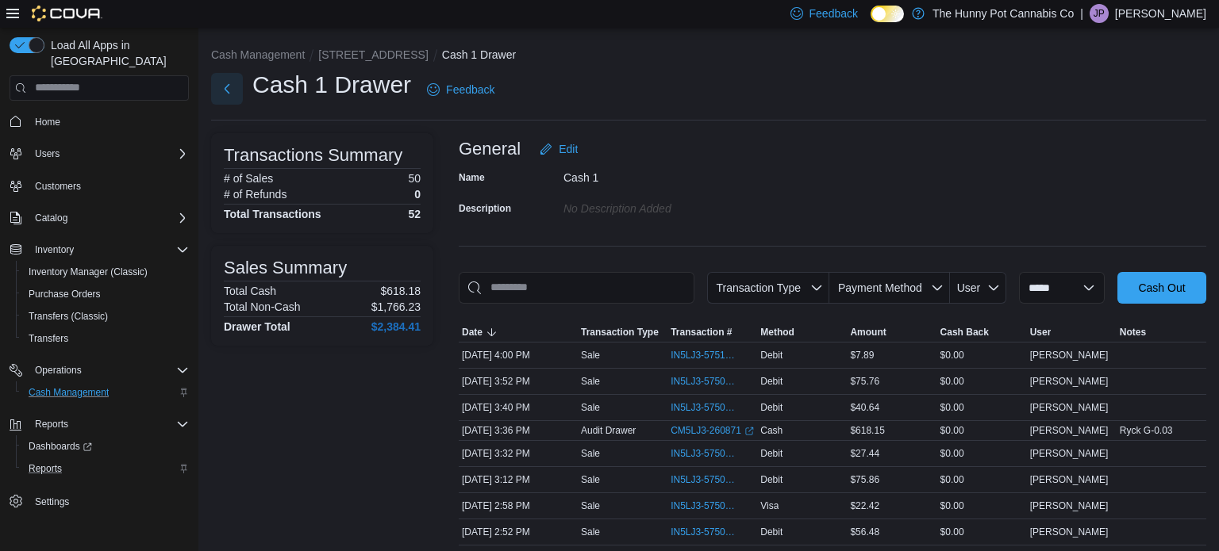
click at [225, 86] on button "Next" at bounding box center [227, 89] width 32 height 32
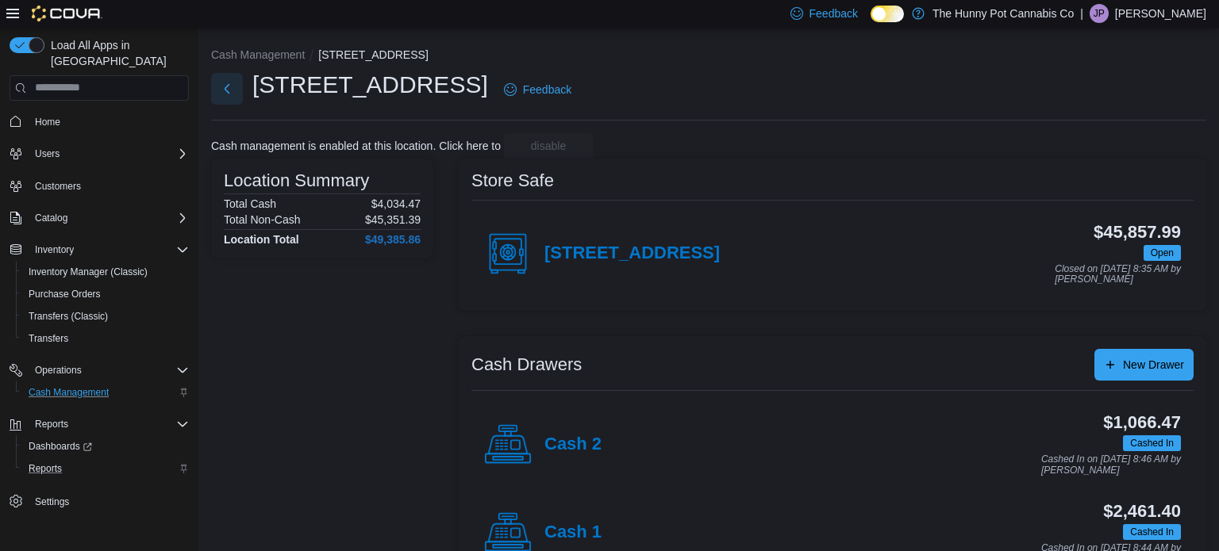
click at [231, 90] on button "Next" at bounding box center [227, 89] width 32 height 32
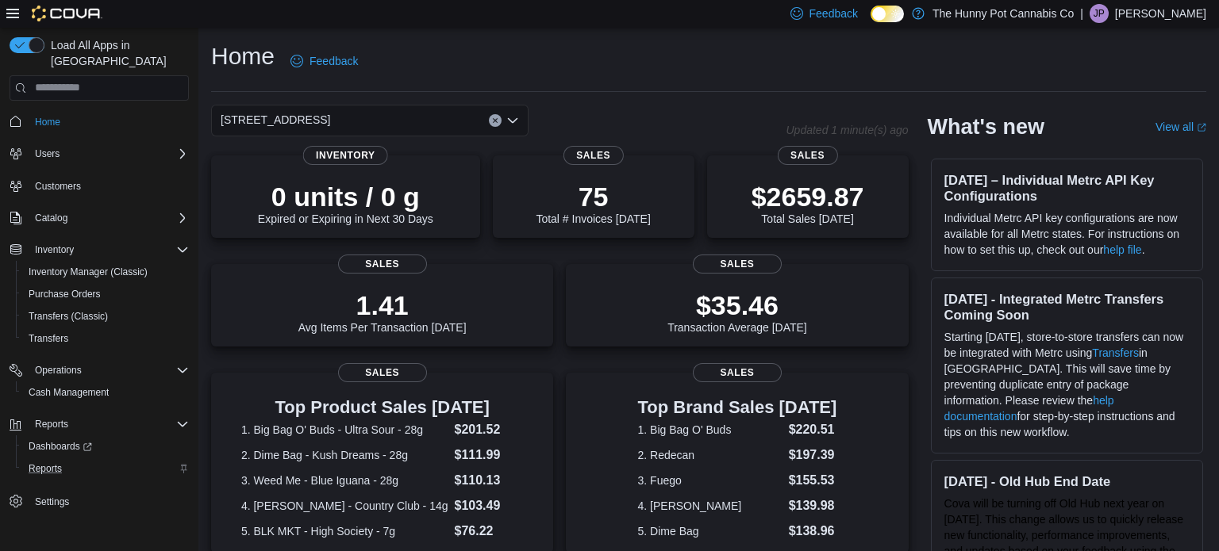
click at [70, 459] on div "Reports" at bounding box center [105, 468] width 167 height 19
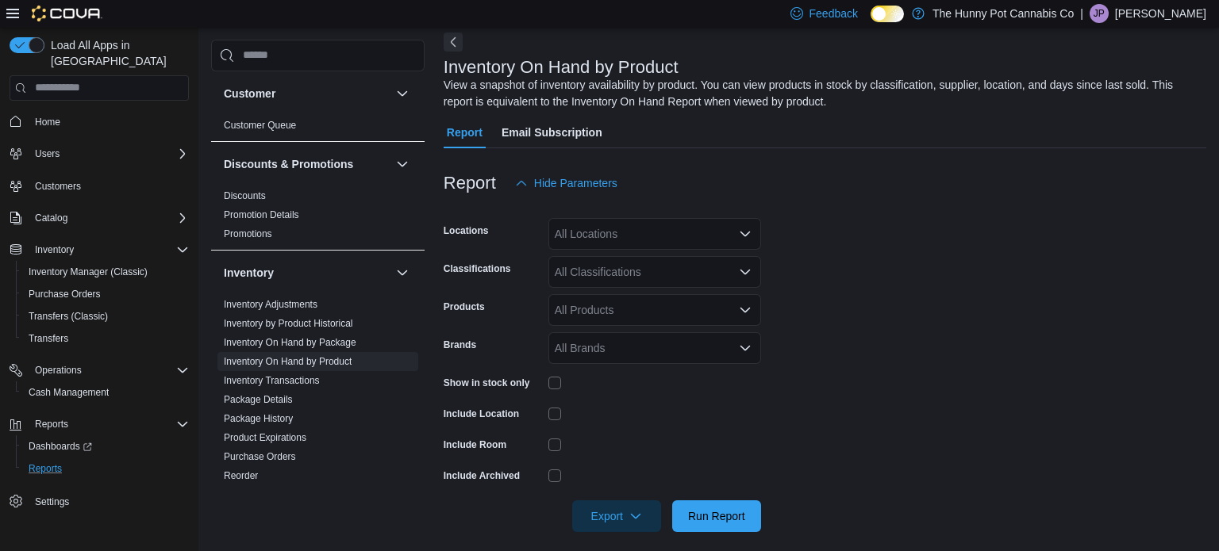
scroll to position [77, 0]
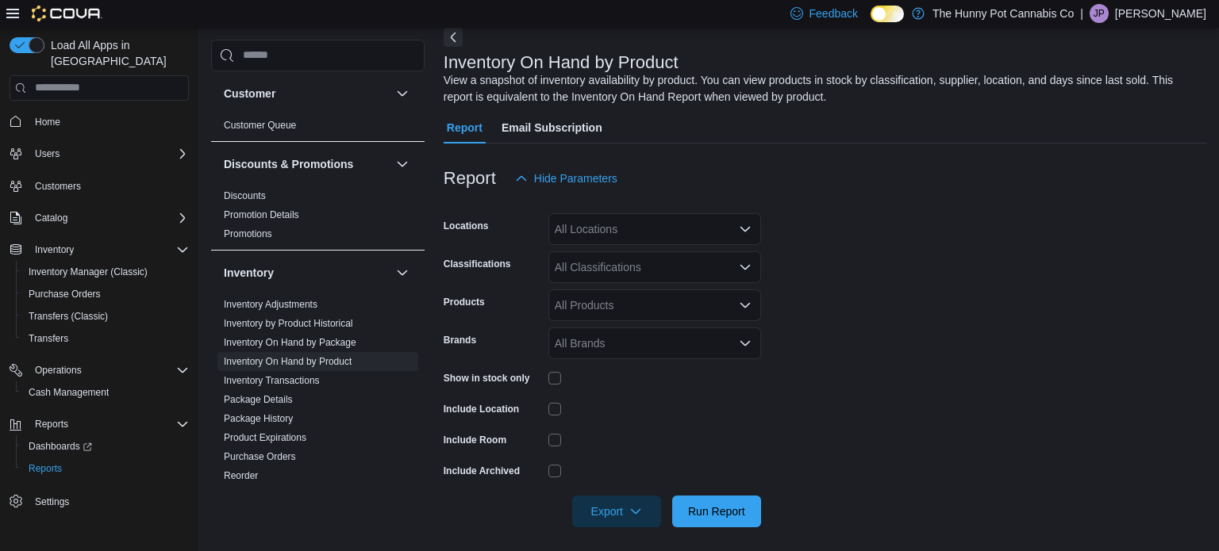
click at [626, 231] on div "All Locations" at bounding box center [654, 229] width 213 height 32
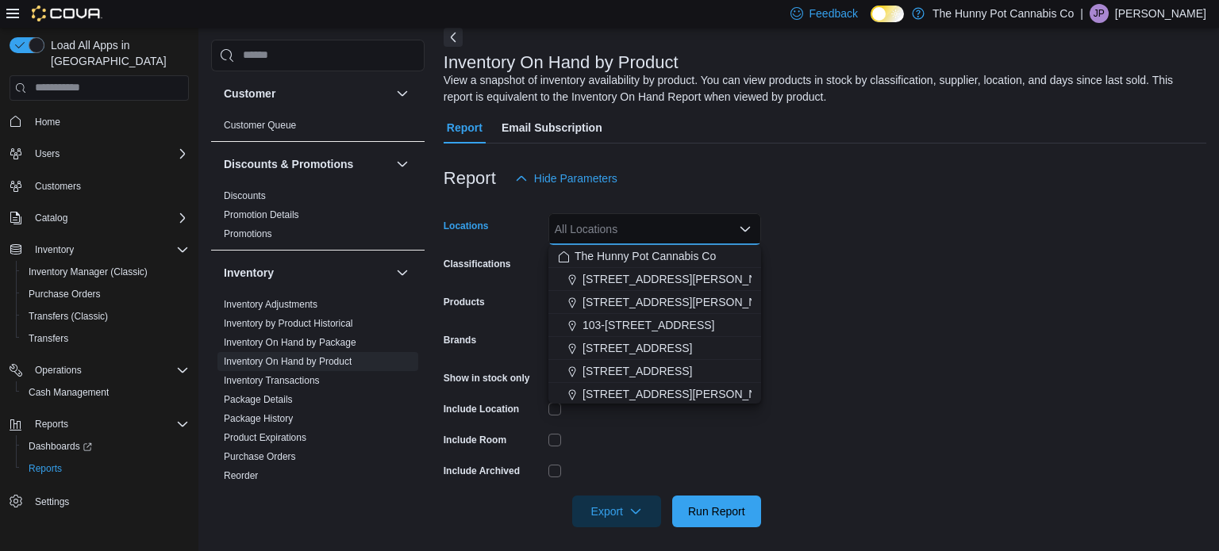
click at [894, 263] on form "Locations All Locations Combo box. Selected. Combo box input. All Locations. Ty…" at bounding box center [825, 360] width 763 height 333
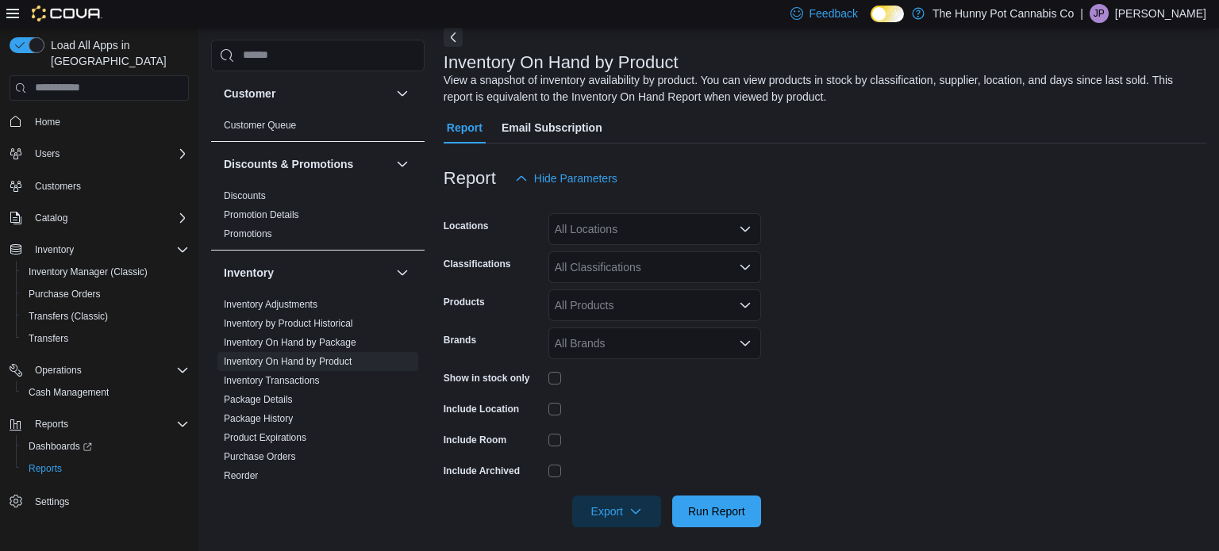
click at [632, 234] on div "All Locations" at bounding box center [654, 229] width 213 height 32
type input "***"
click at [632, 256] on span "[STREET_ADDRESS]" at bounding box center [637, 256] width 110 height 16
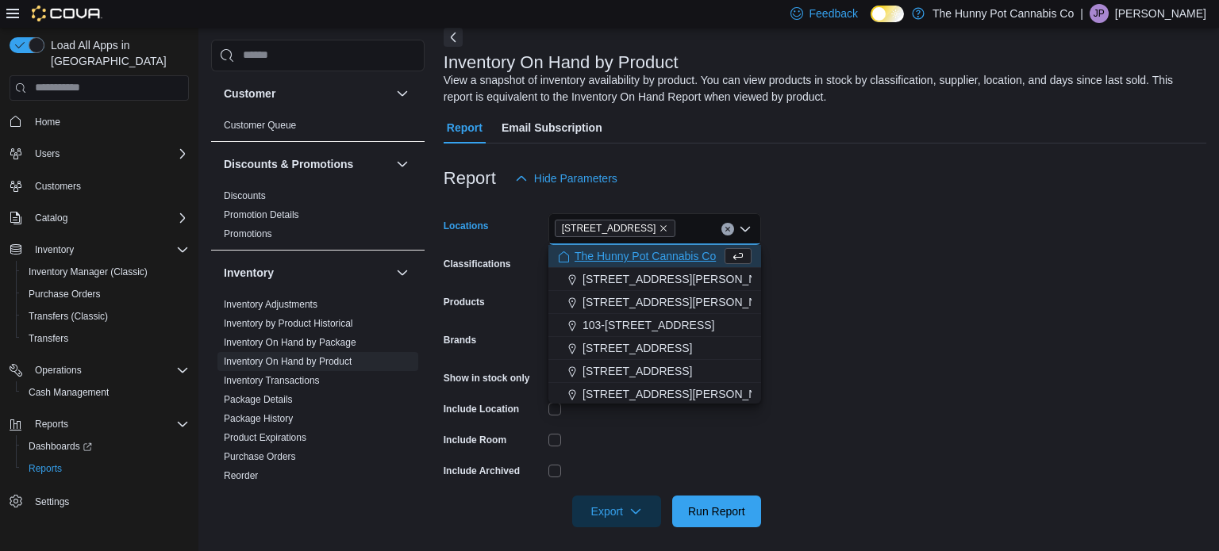
click at [886, 281] on form "Locations [STREET_ADDRESS][PERSON_NAME] Selected. 145 Silver Reign Dr. Press Ba…" at bounding box center [825, 360] width 763 height 333
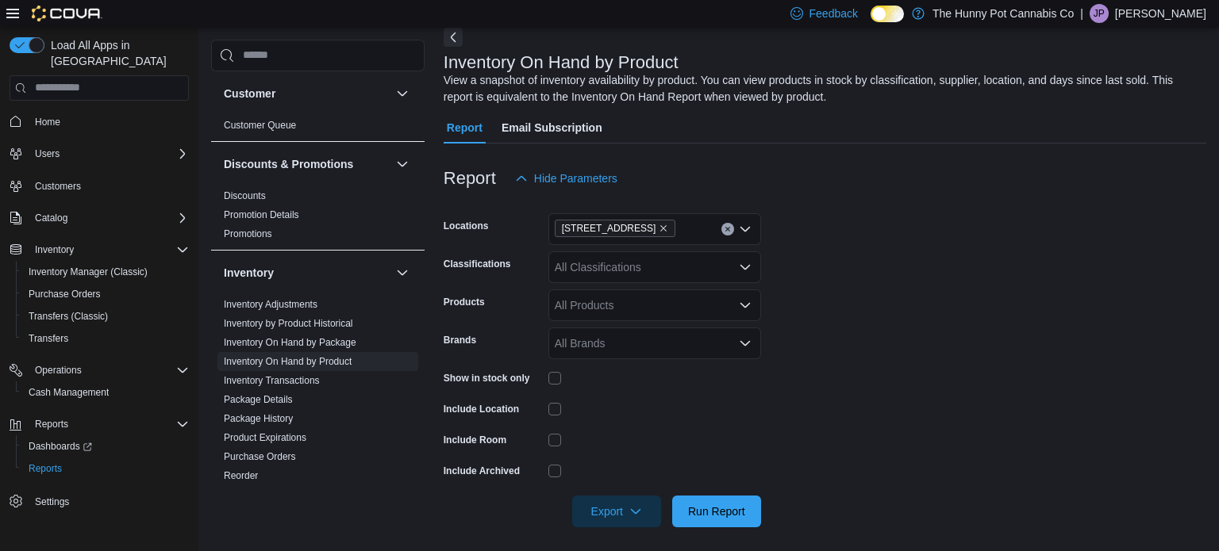
scroll to position [84, 0]
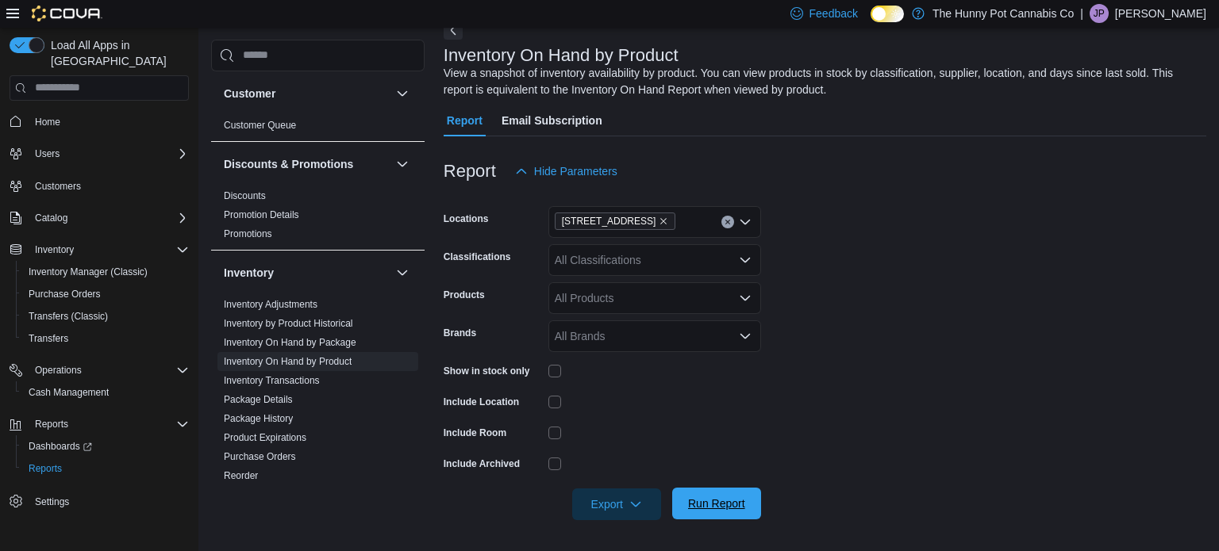
click at [712, 498] on span "Run Report" at bounding box center [716, 504] width 57 height 16
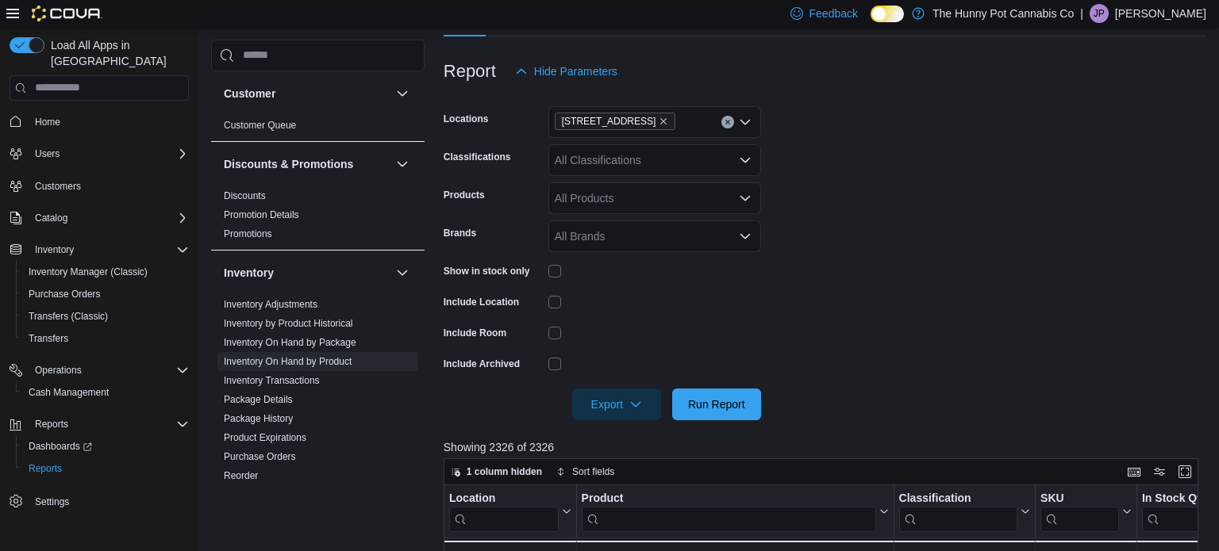
scroll to position [184, 0]
click at [621, 407] on span "Export" at bounding box center [617, 404] width 70 height 32
click at [610, 446] on button "Export to Excel" at bounding box center [619, 437] width 90 height 32
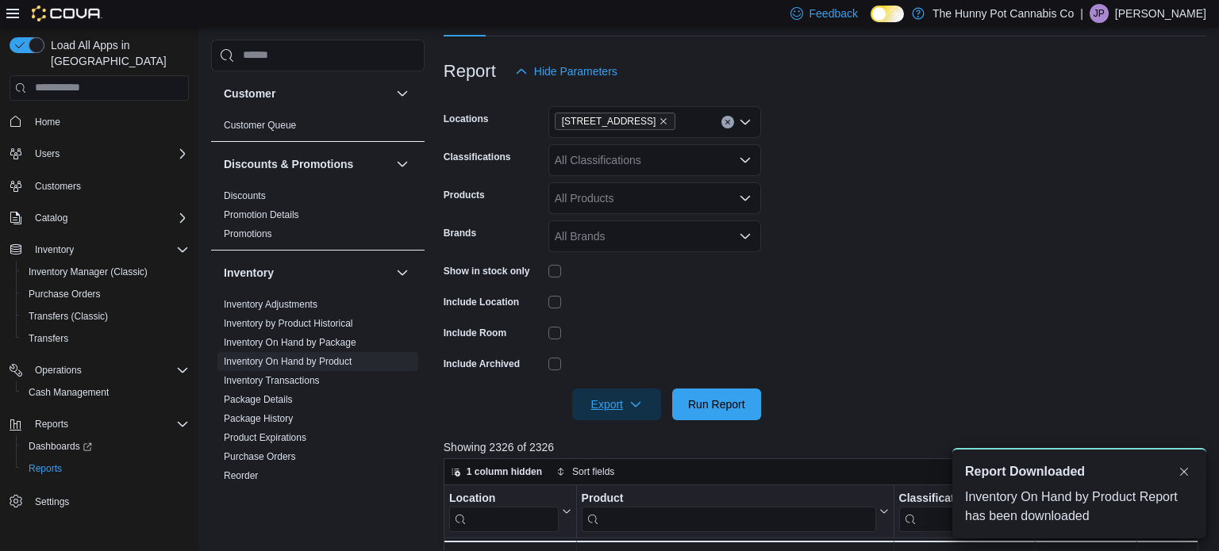
scroll to position [0, 0]
